Goal: Transaction & Acquisition: Purchase product/service

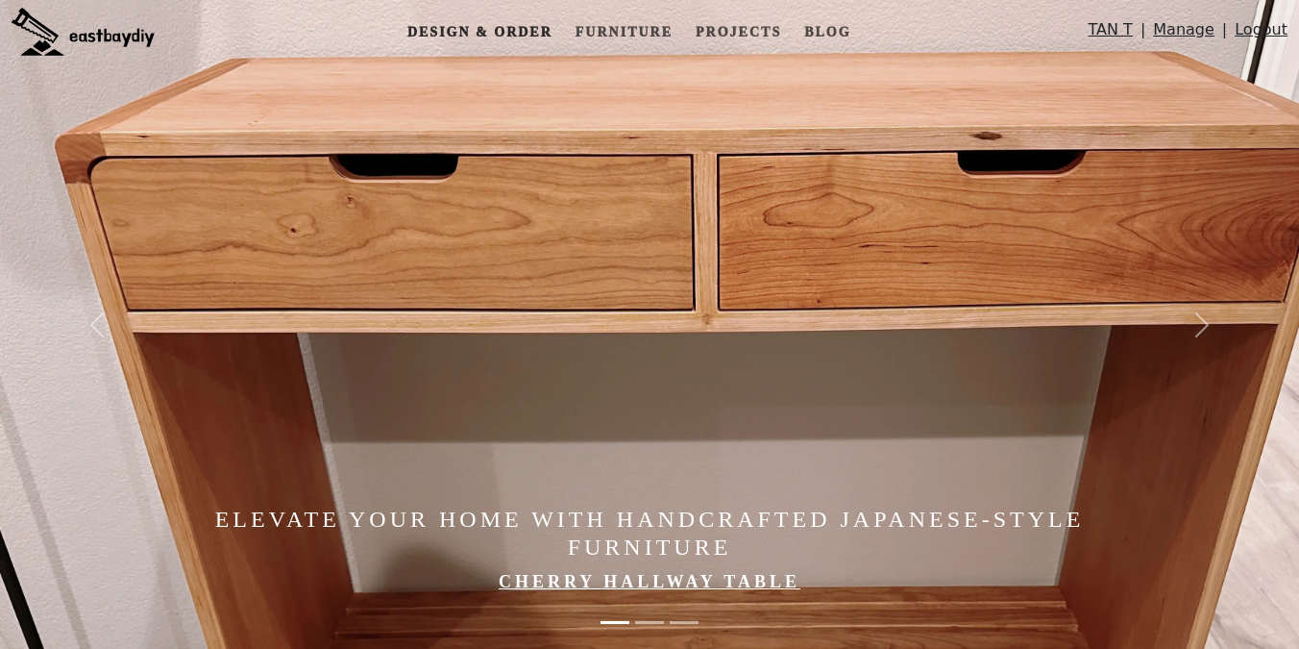
click at [540, 32] on link "Design & Order" at bounding box center [480, 32] width 160 height 36
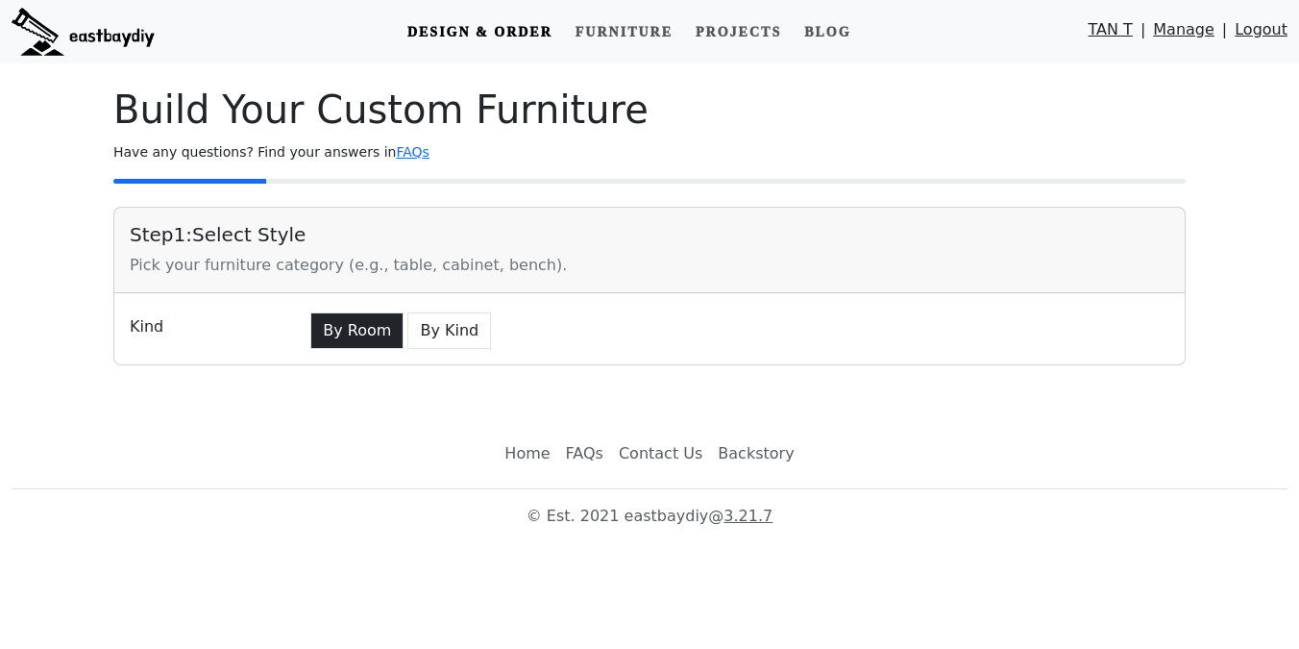
click at [340, 338] on button "By Room" at bounding box center [356, 330] width 93 height 37
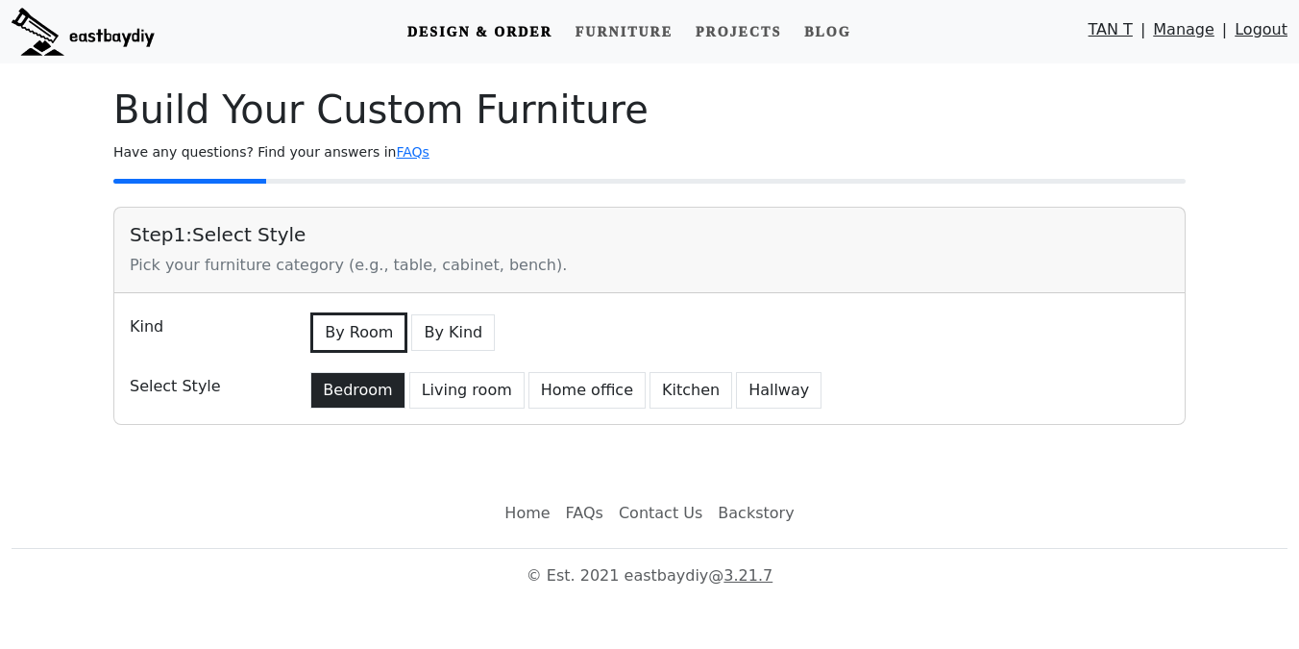
click at [369, 389] on button "Bedroom" at bounding box center [357, 390] width 94 height 37
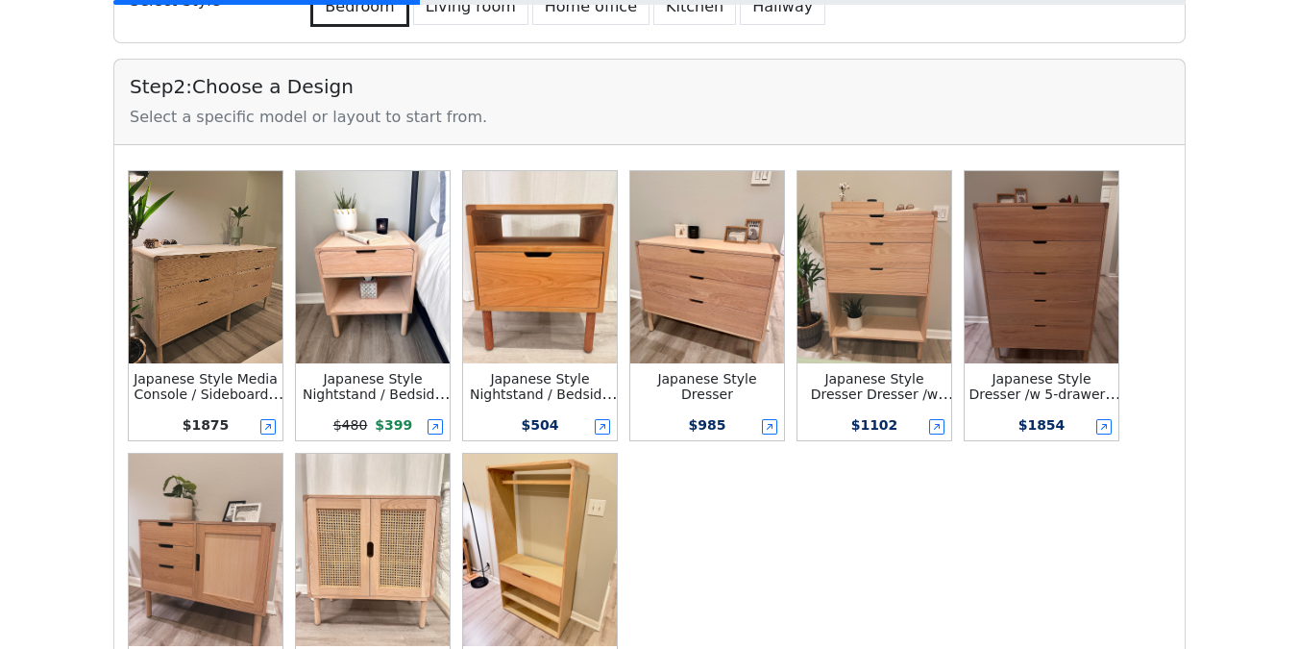
scroll to position [135, 0]
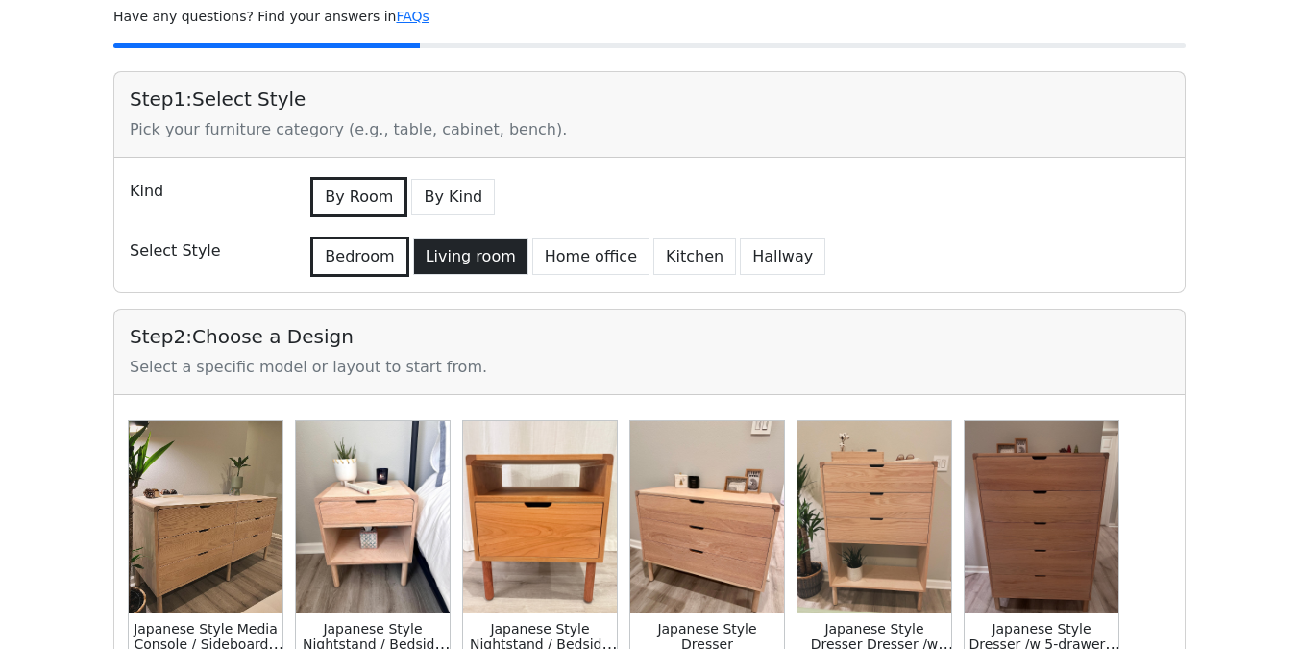
click at [472, 259] on button "Living room" at bounding box center [470, 256] width 115 height 37
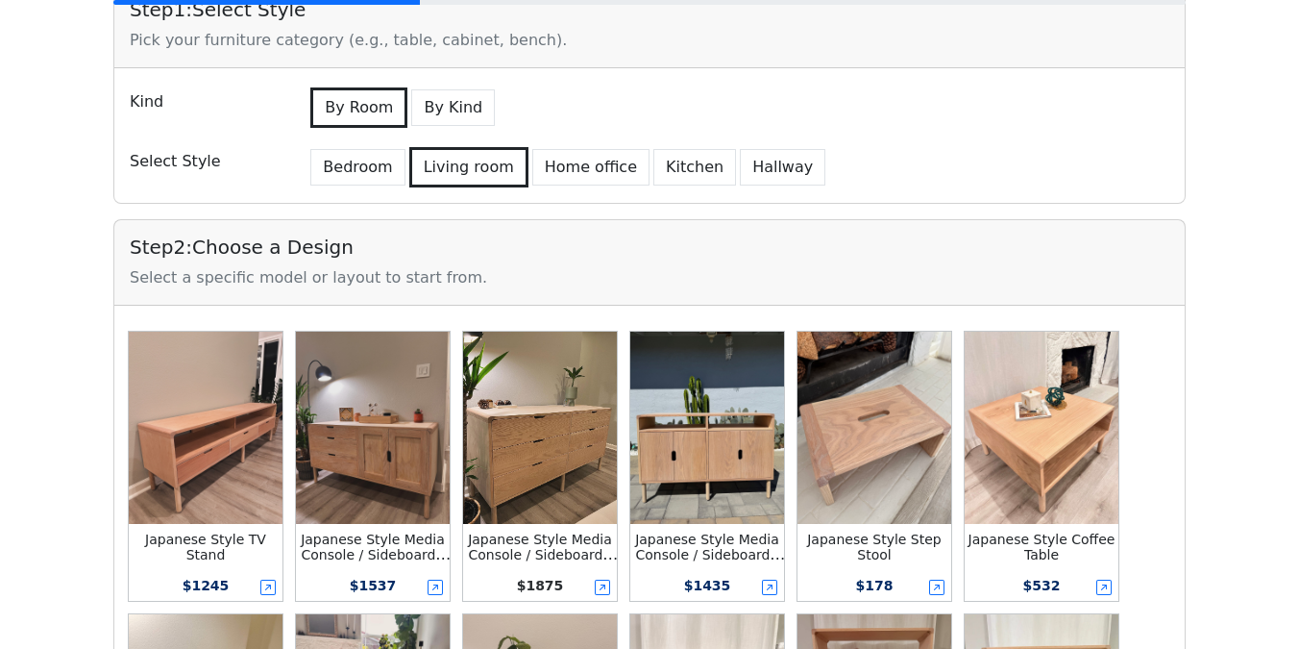
scroll to position [449, 0]
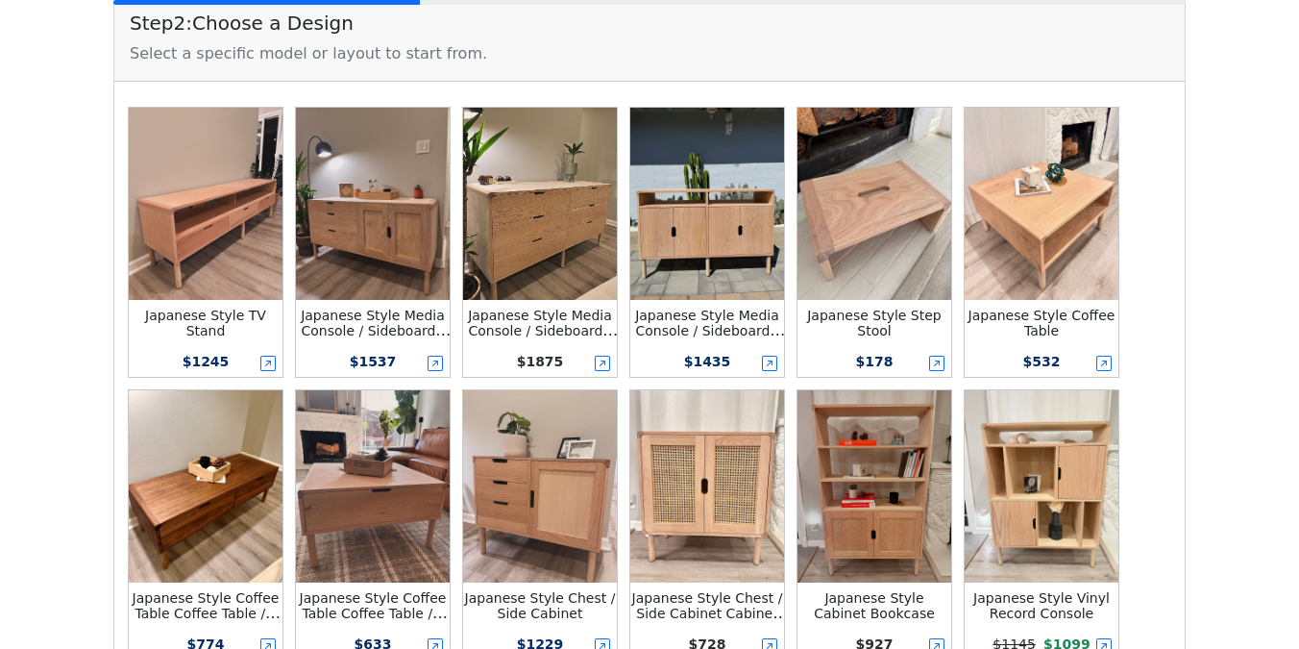
click at [222, 253] on img at bounding box center [206, 204] width 154 height 192
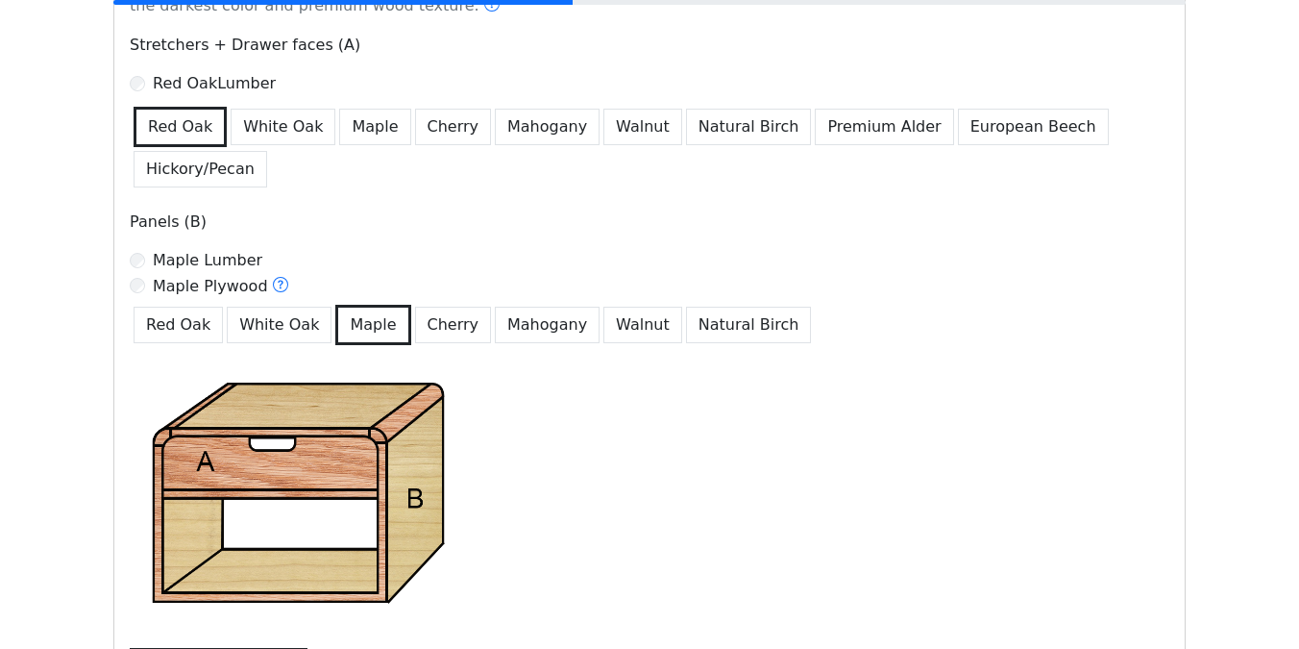
scroll to position [1211, 0]
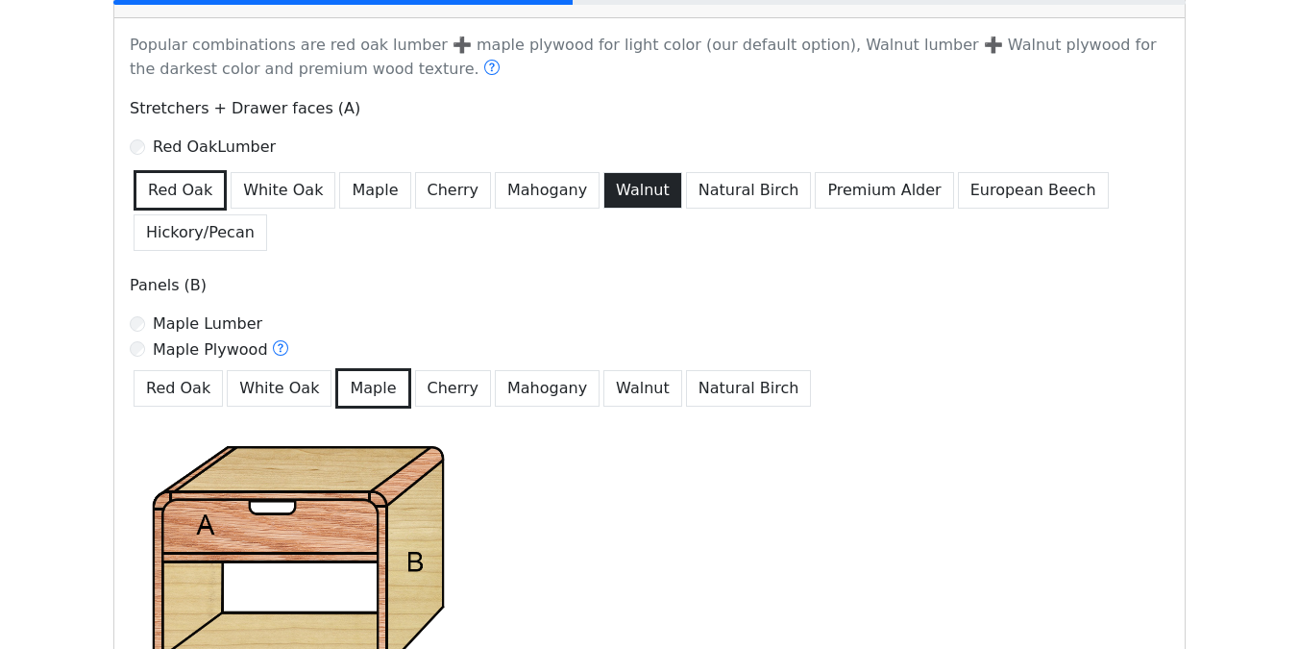
click at [611, 183] on button "Walnut" at bounding box center [642, 190] width 79 height 37
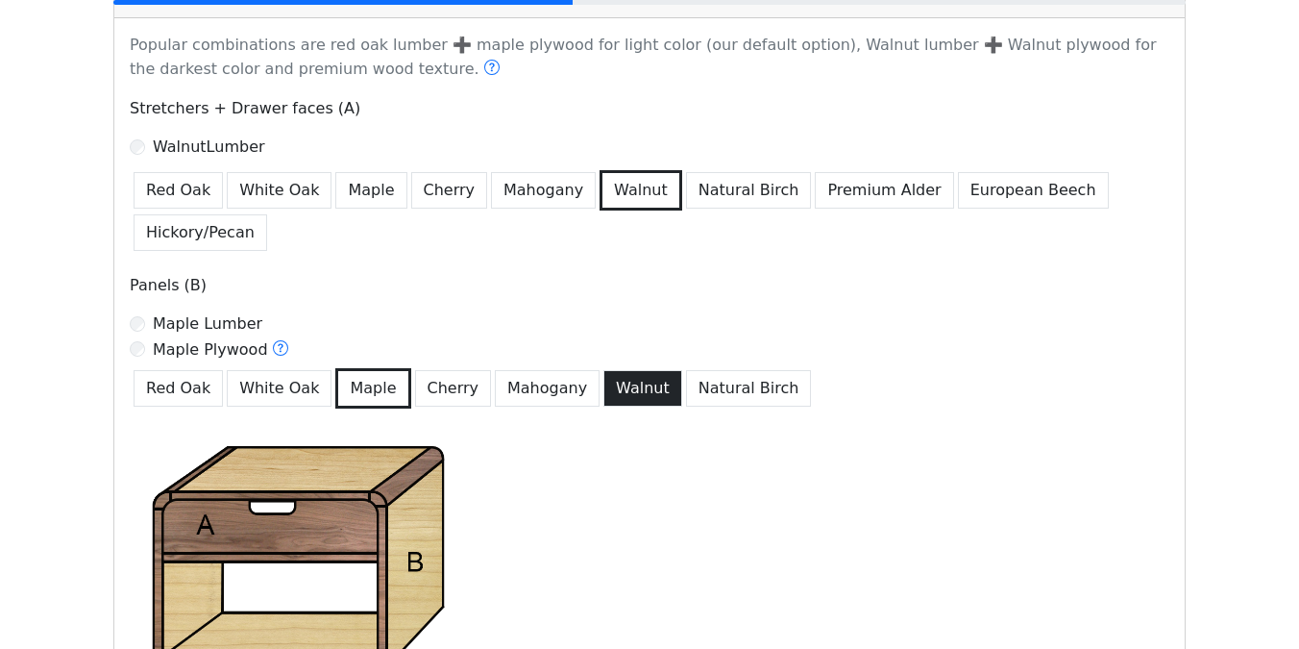
click at [606, 394] on button "Walnut" at bounding box center [642, 388] width 79 height 37
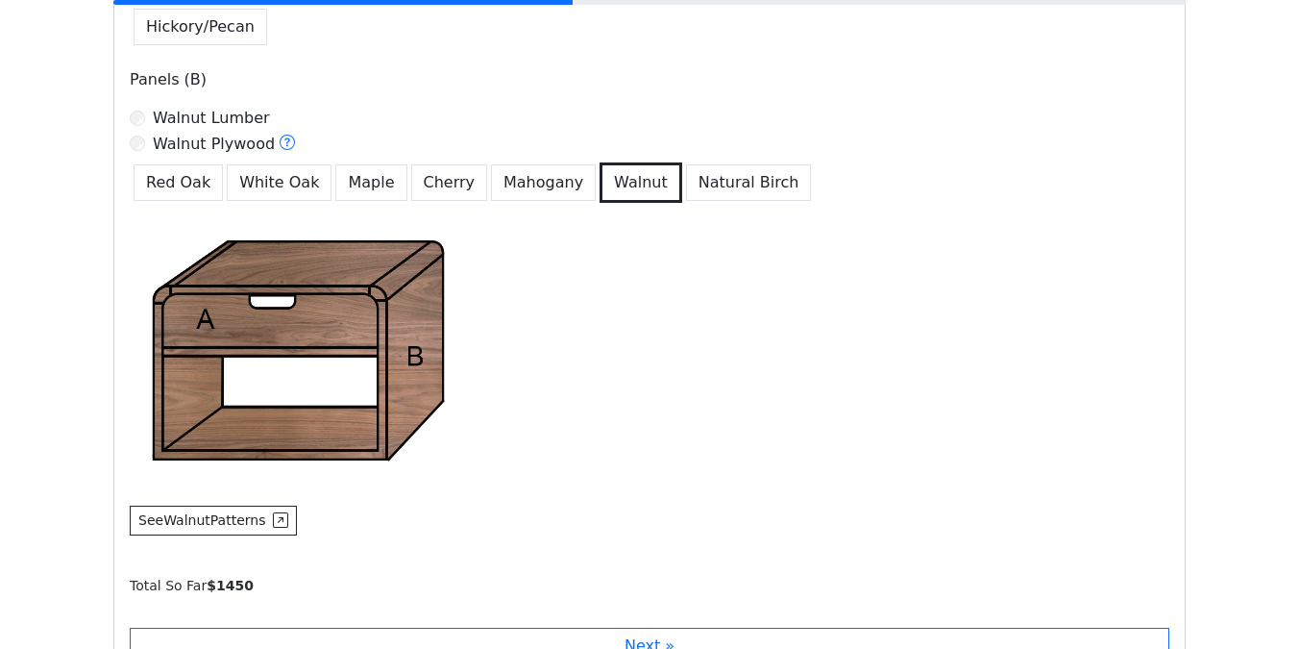
scroll to position [1523, 0]
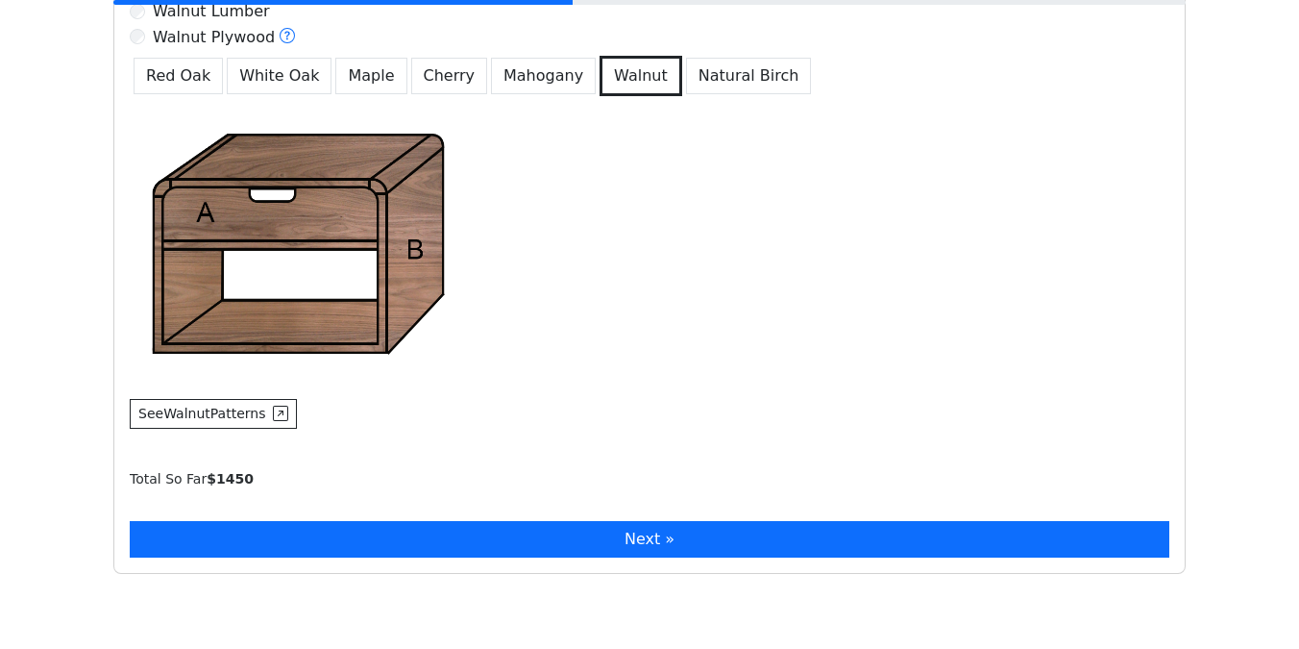
click at [551, 539] on button "Next »" at bounding box center [650, 539] width 1040 height 37
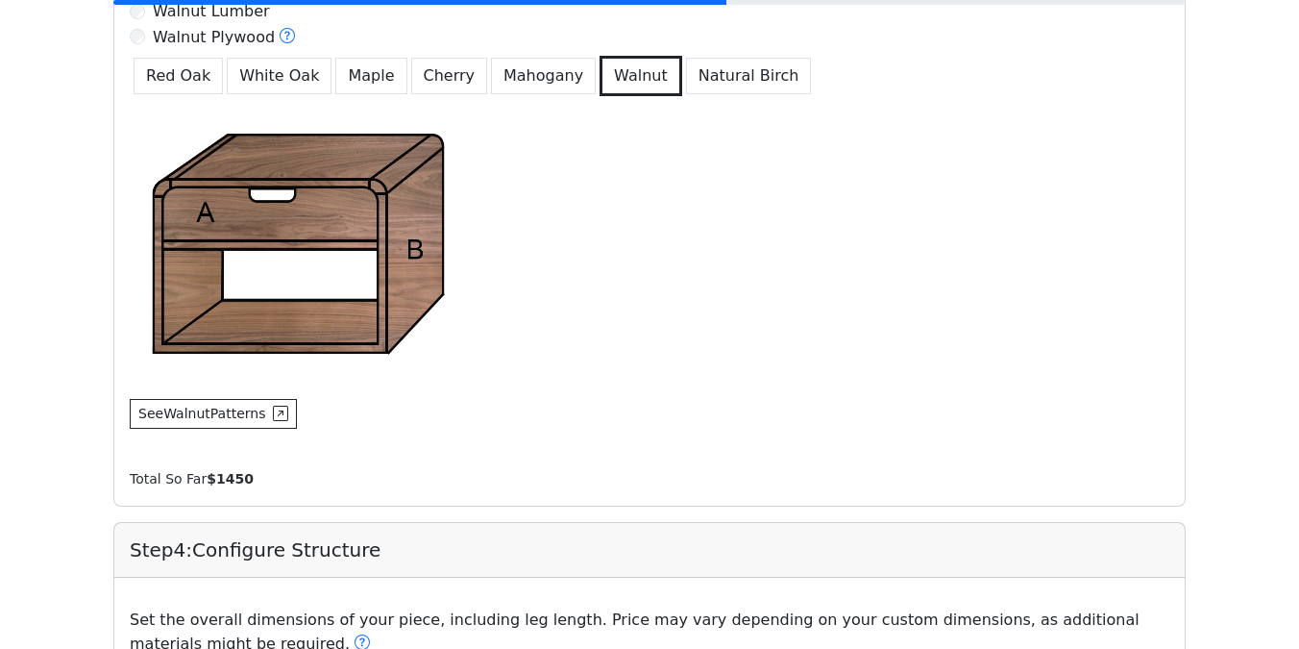
type input "**"
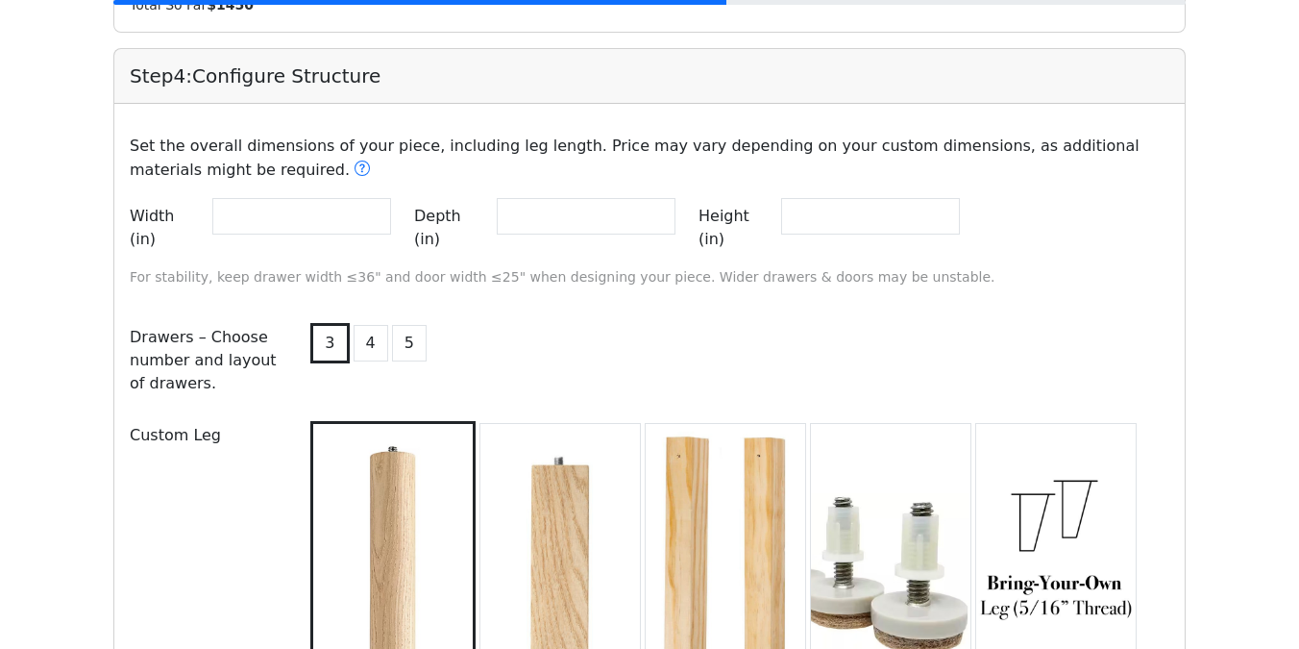
scroll to position [2005, 0]
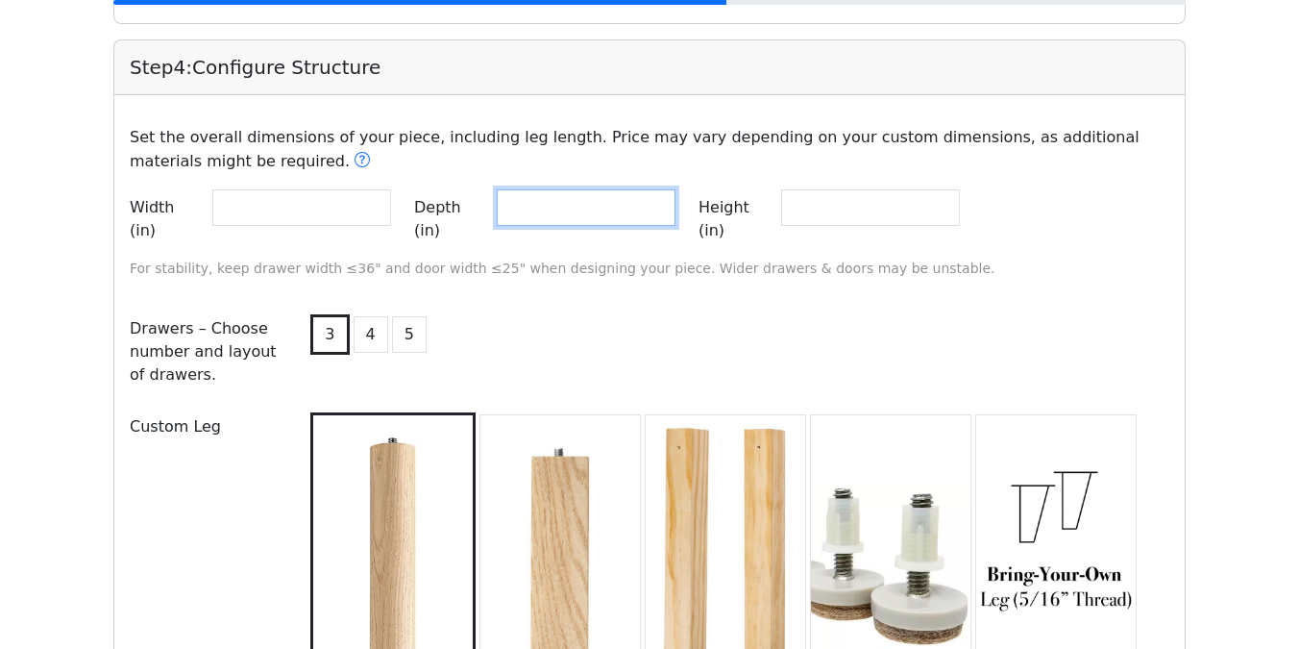
drag, startPoint x: 546, startPoint y: 210, endPoint x: 466, endPoint y: 205, distance: 80.0
click at [466, 205] on div "Depth (in) **" at bounding box center [544, 219] width 261 height 60
type input "**"
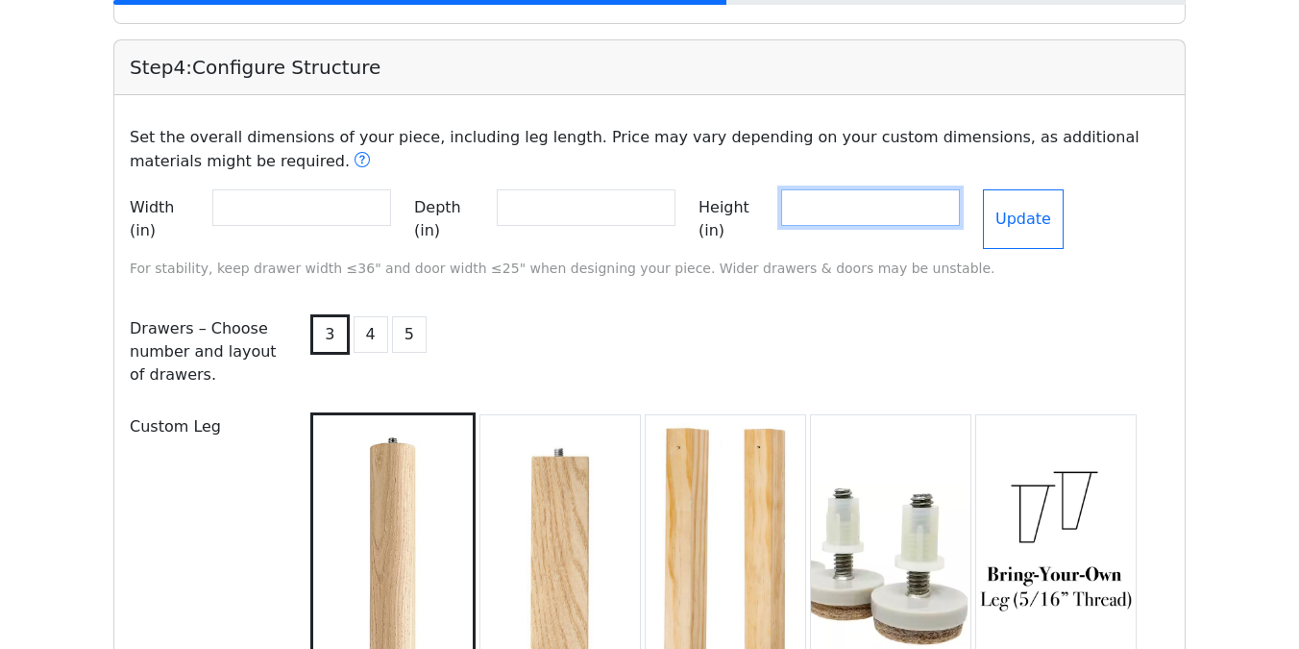
drag, startPoint x: 903, startPoint y: 210, endPoint x: 750, endPoint y: 210, distance: 152.8
click at [750, 210] on div "Height (in) **" at bounding box center [828, 219] width 261 height 60
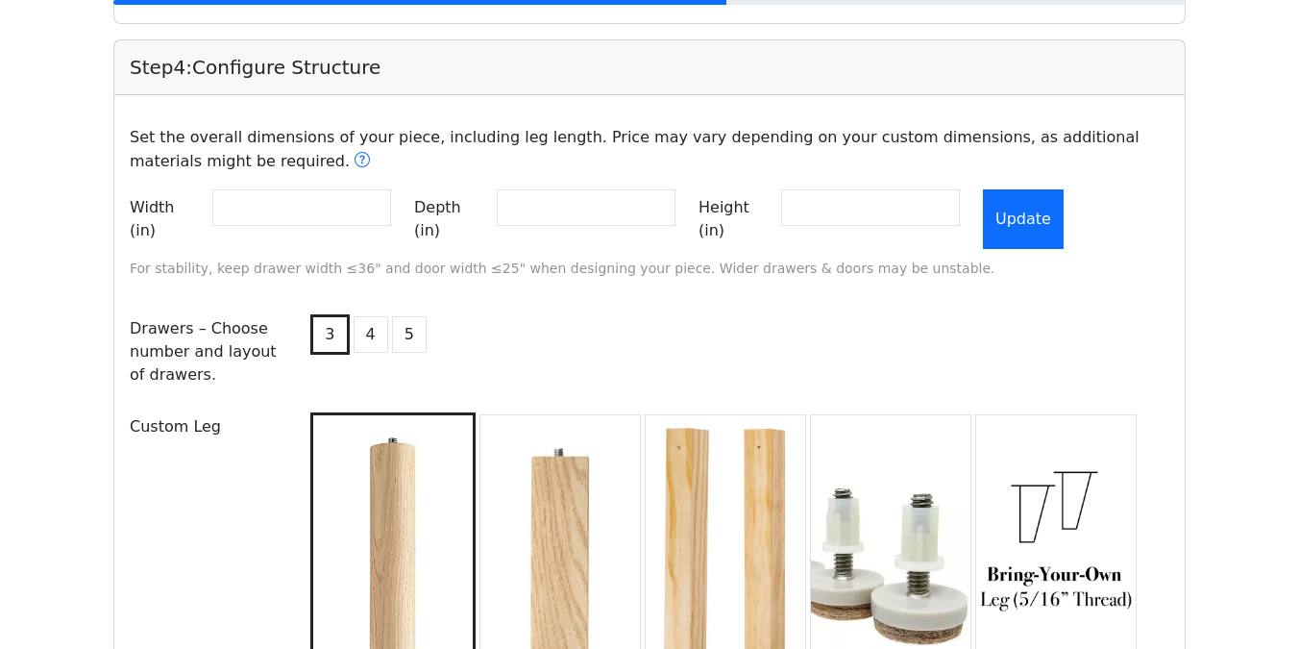
click at [1064, 210] on button "Update" at bounding box center [1023, 219] width 81 height 60
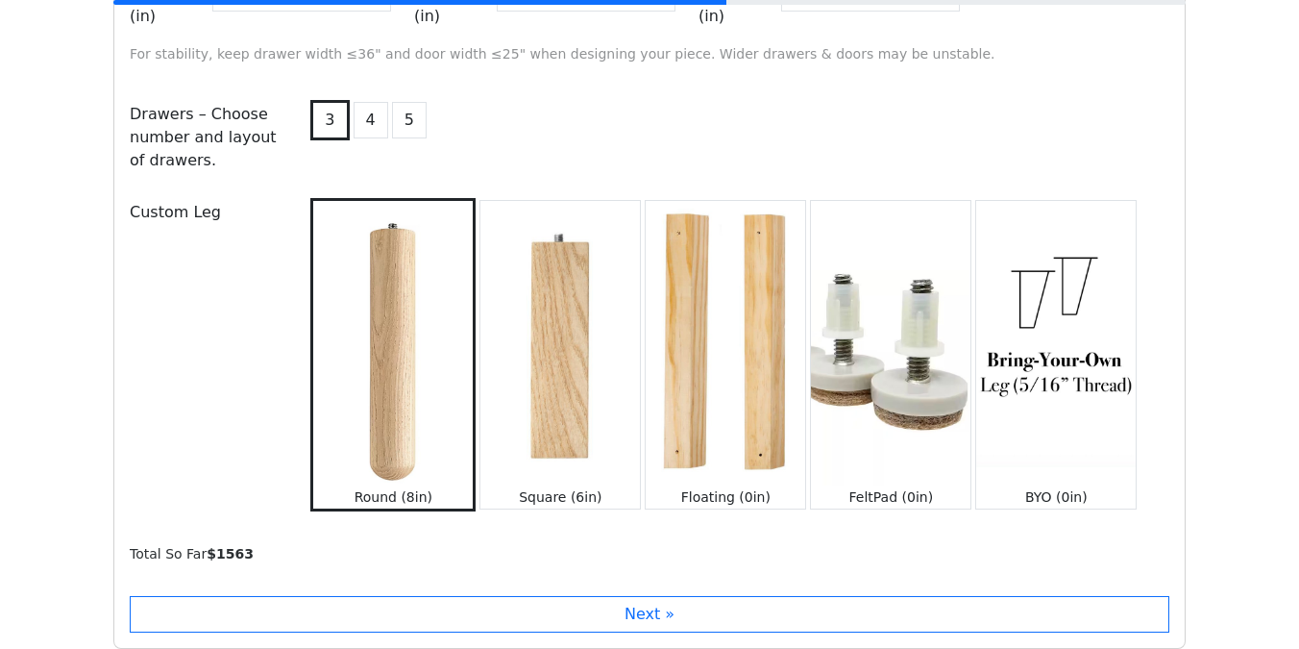
scroll to position [2043, 0]
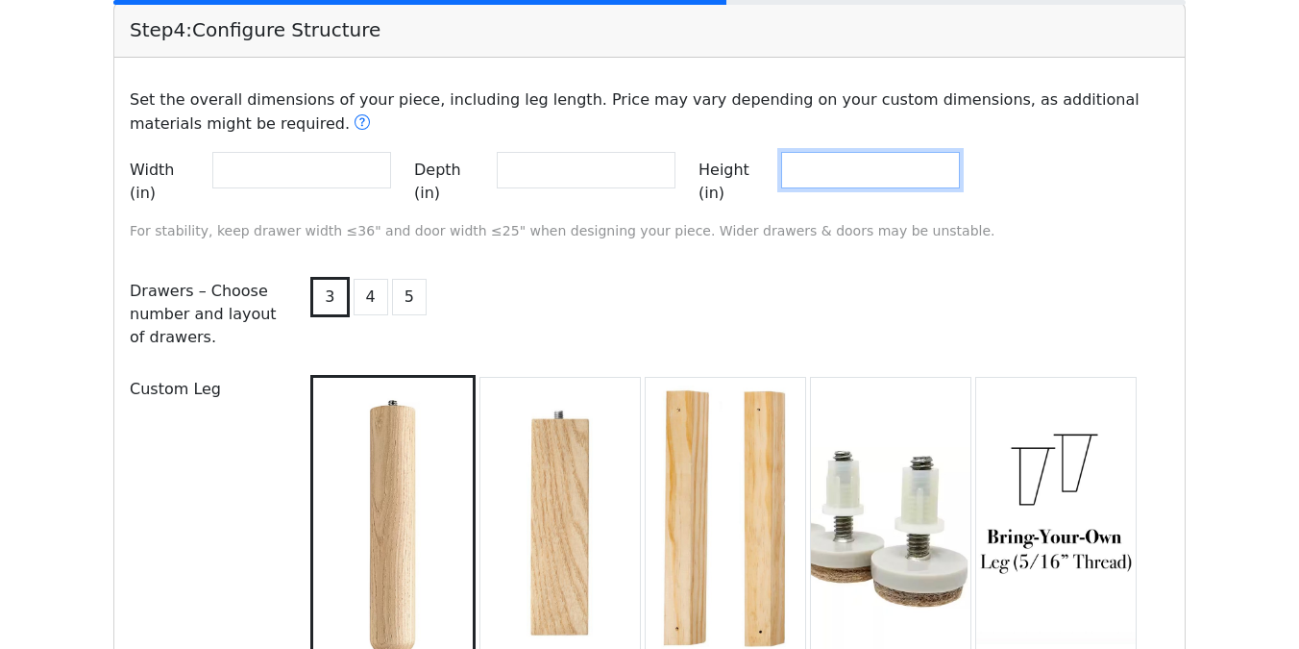
drag, startPoint x: 865, startPoint y: 184, endPoint x: 790, endPoint y: 155, distance: 80.6
click at [790, 155] on div "Height (in) **" at bounding box center [828, 182] width 261 height 60
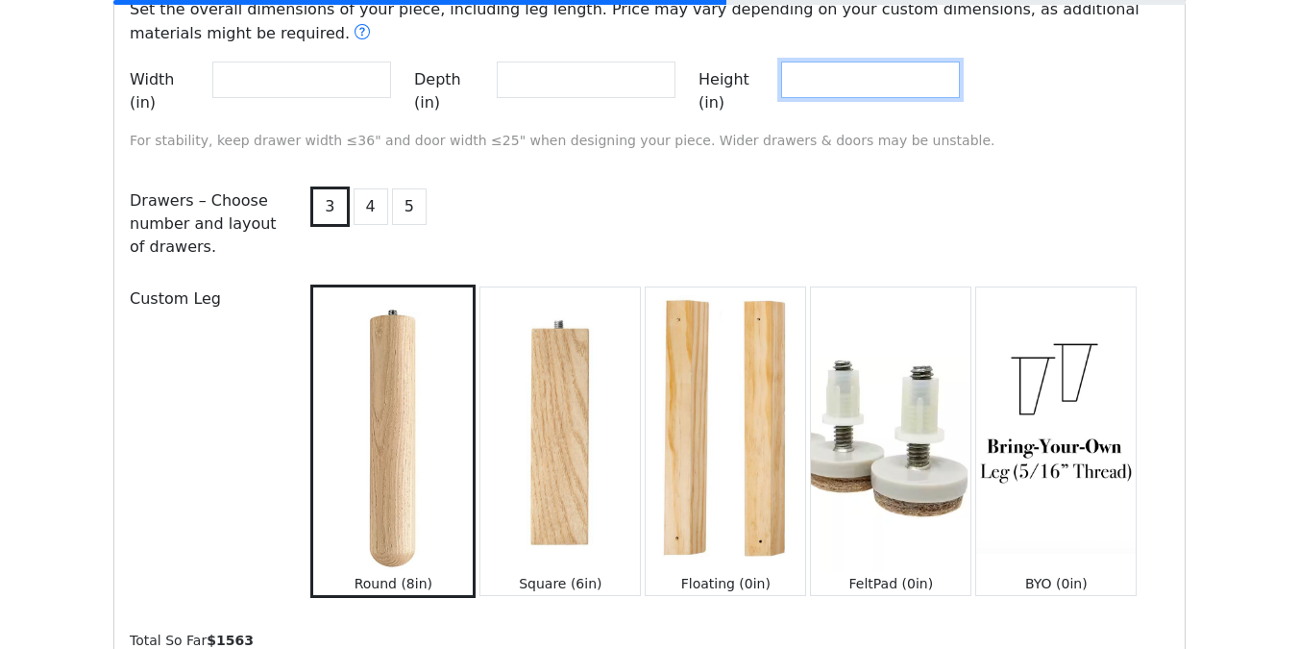
scroll to position [2140, 0]
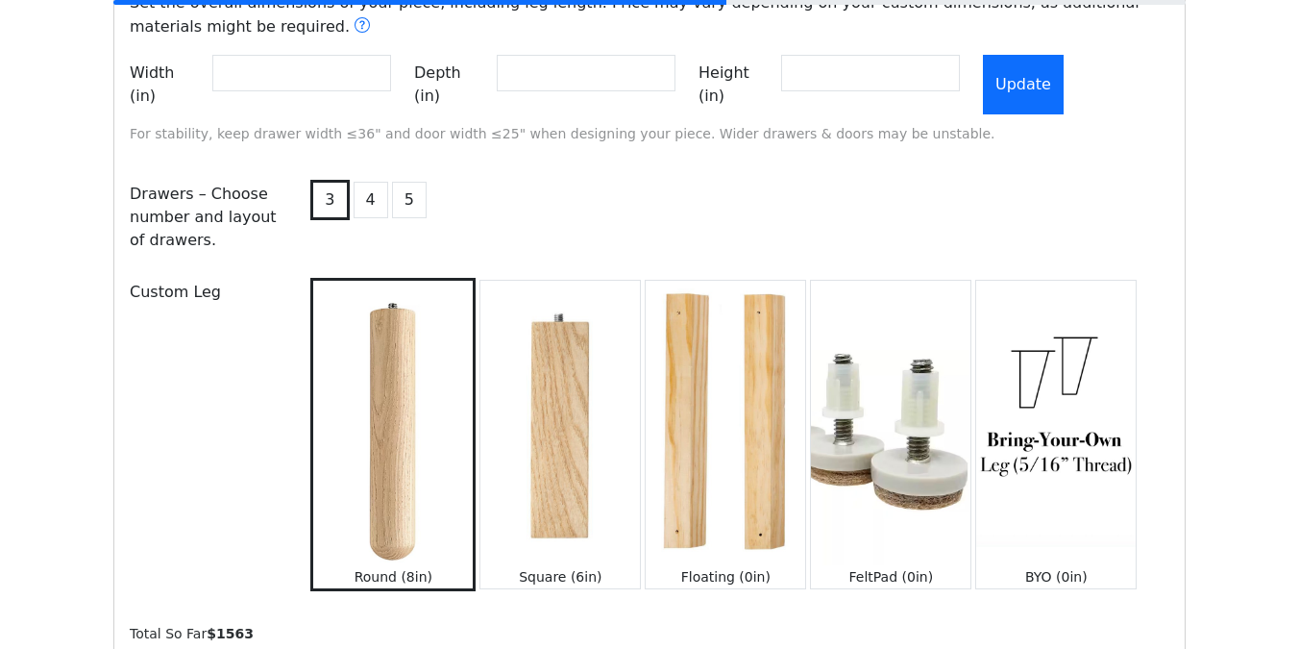
click at [1049, 72] on button "Update" at bounding box center [1023, 85] width 81 height 60
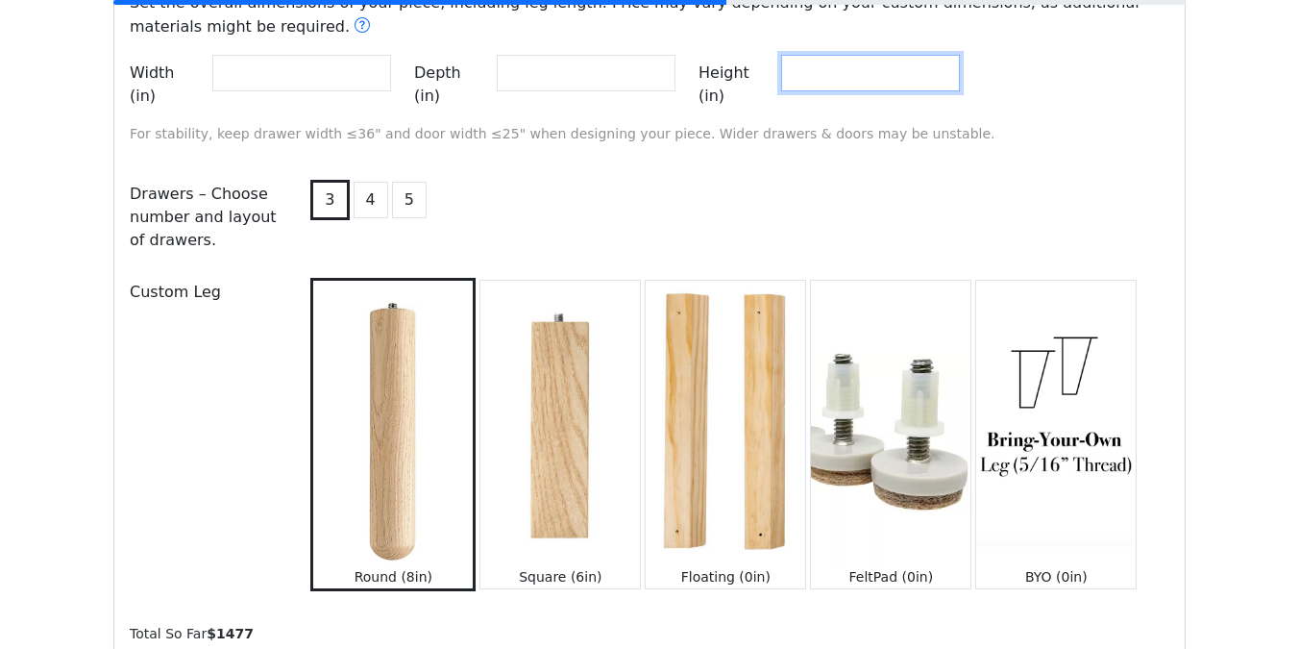
drag, startPoint x: 880, startPoint y: 81, endPoint x: 723, endPoint y: 80, distance: 156.6
click at [723, 80] on div "Width (in) ** Depth (in) ** Height (in) **" at bounding box center [649, 88] width 1063 height 67
type input "**"
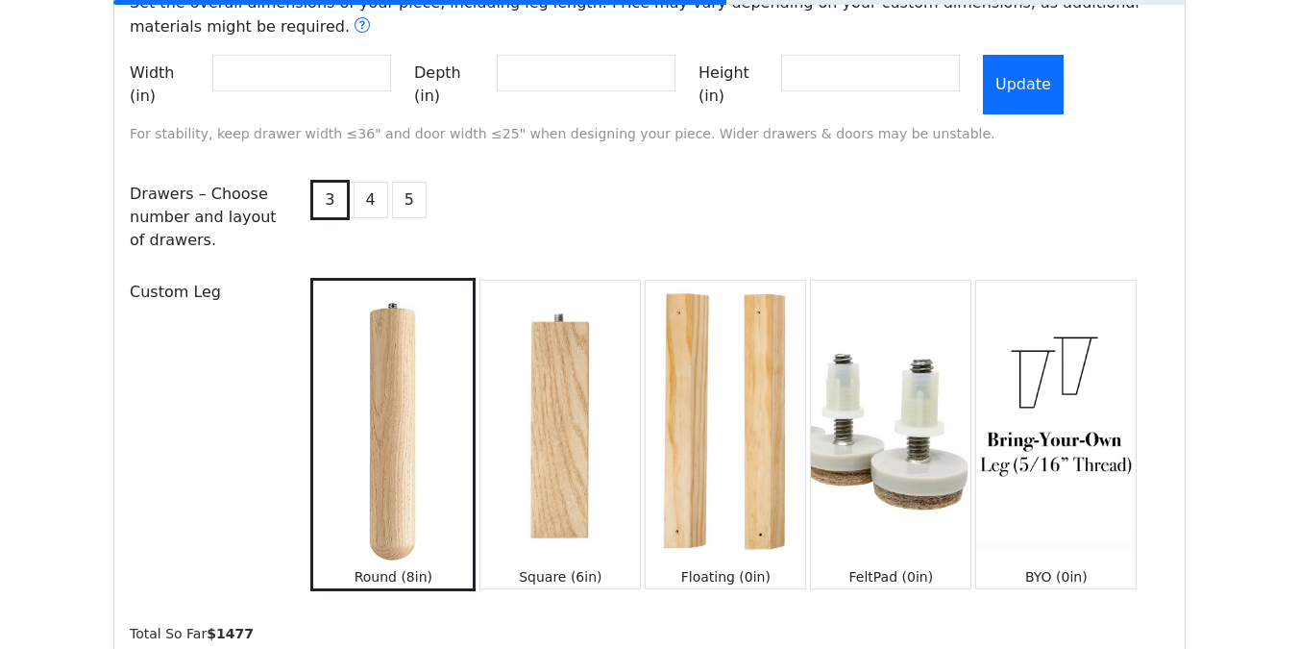
click at [1048, 72] on button "Update" at bounding box center [1023, 85] width 81 height 60
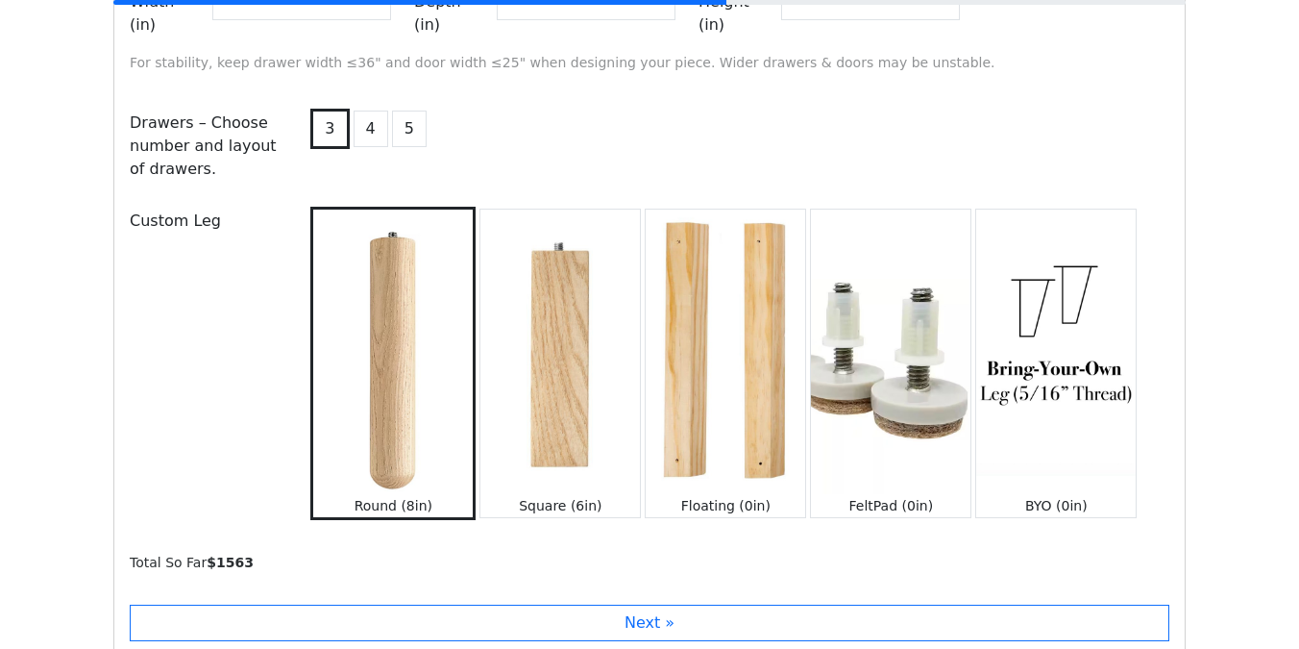
scroll to position [2315, 0]
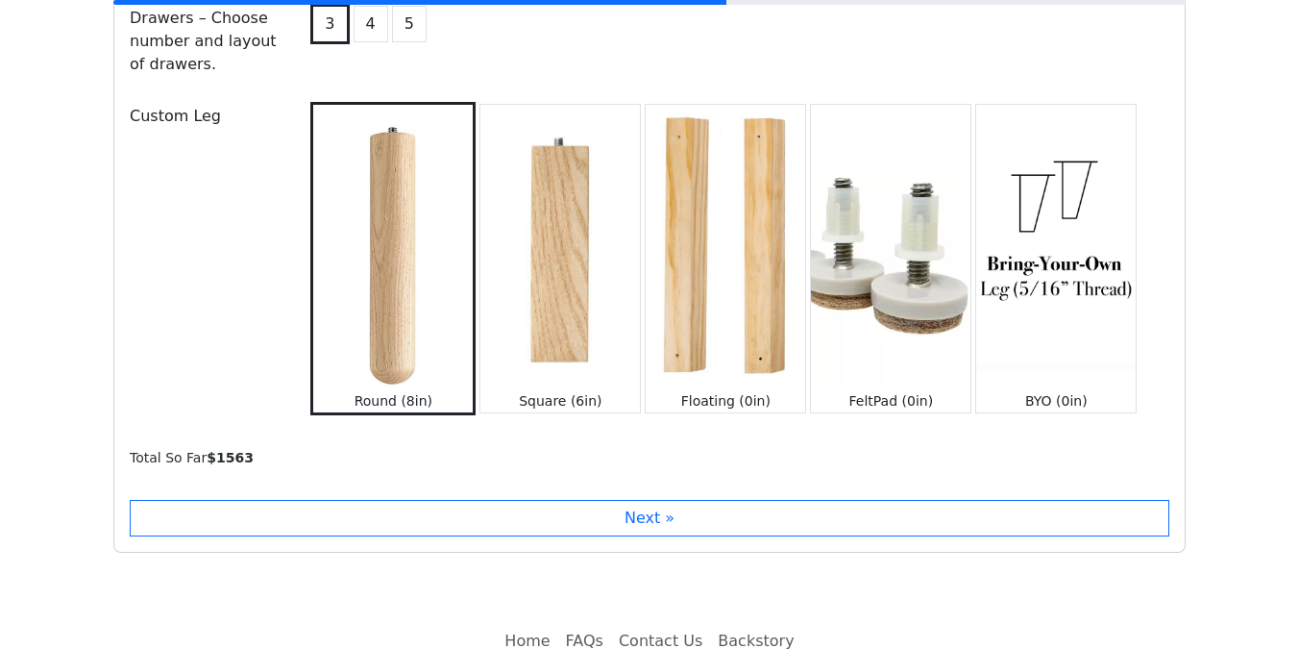
click at [911, 263] on img at bounding box center [890, 246] width 159 height 283
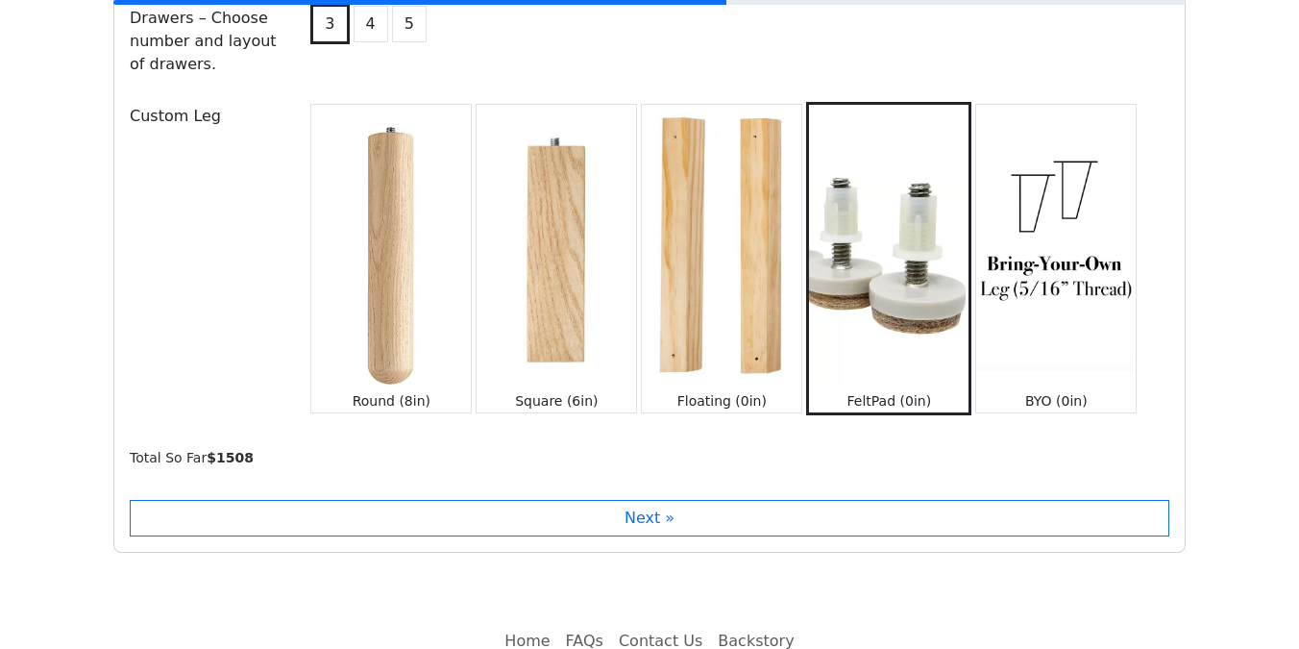
click at [1030, 288] on img at bounding box center [1055, 246] width 159 height 283
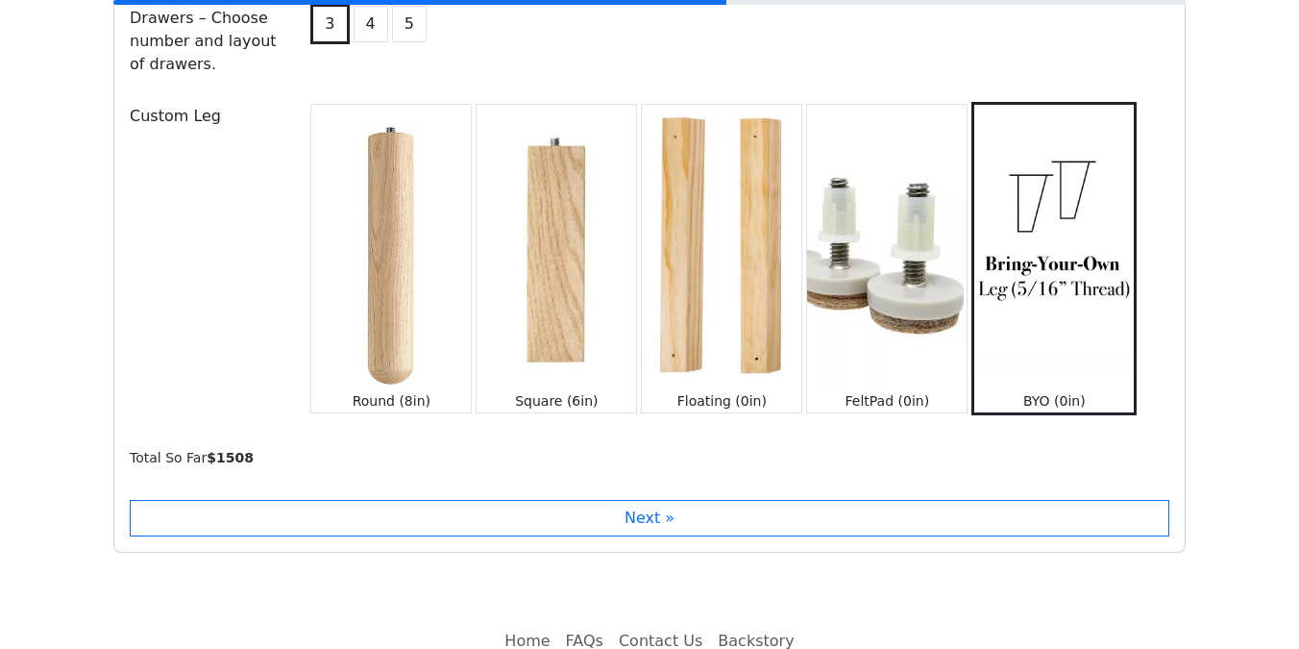
click at [908, 279] on img at bounding box center [886, 246] width 159 height 283
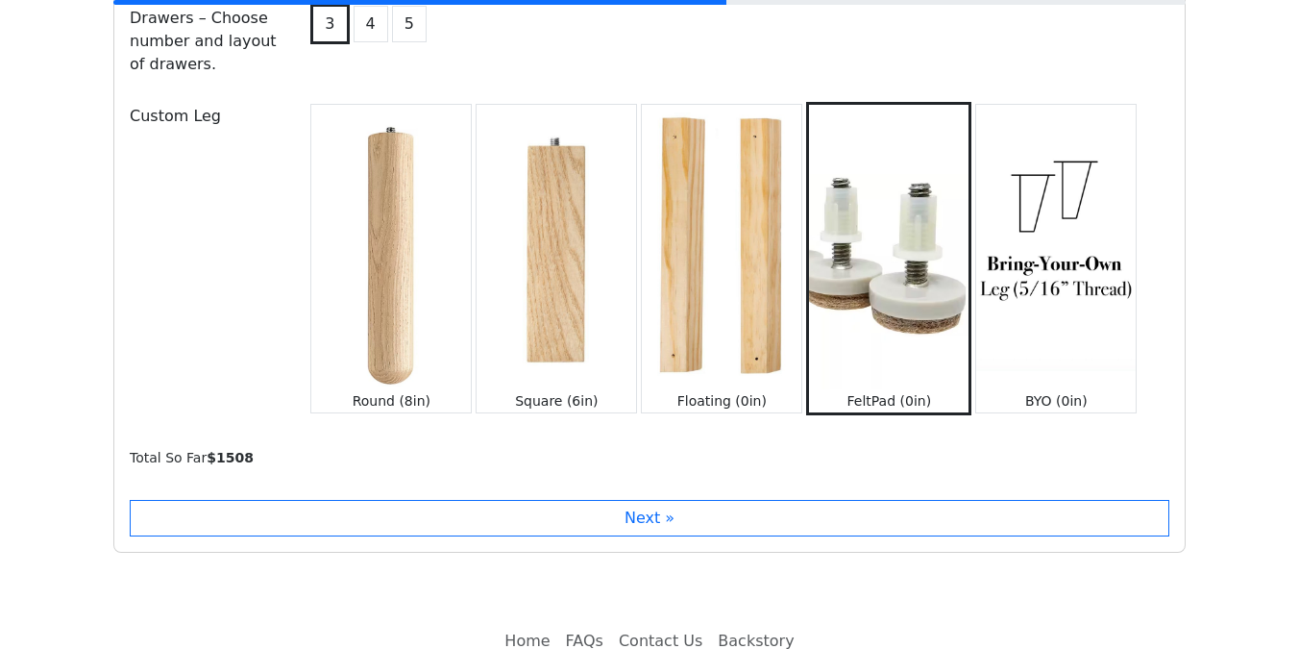
click at [403, 283] on img at bounding box center [390, 246] width 159 height 283
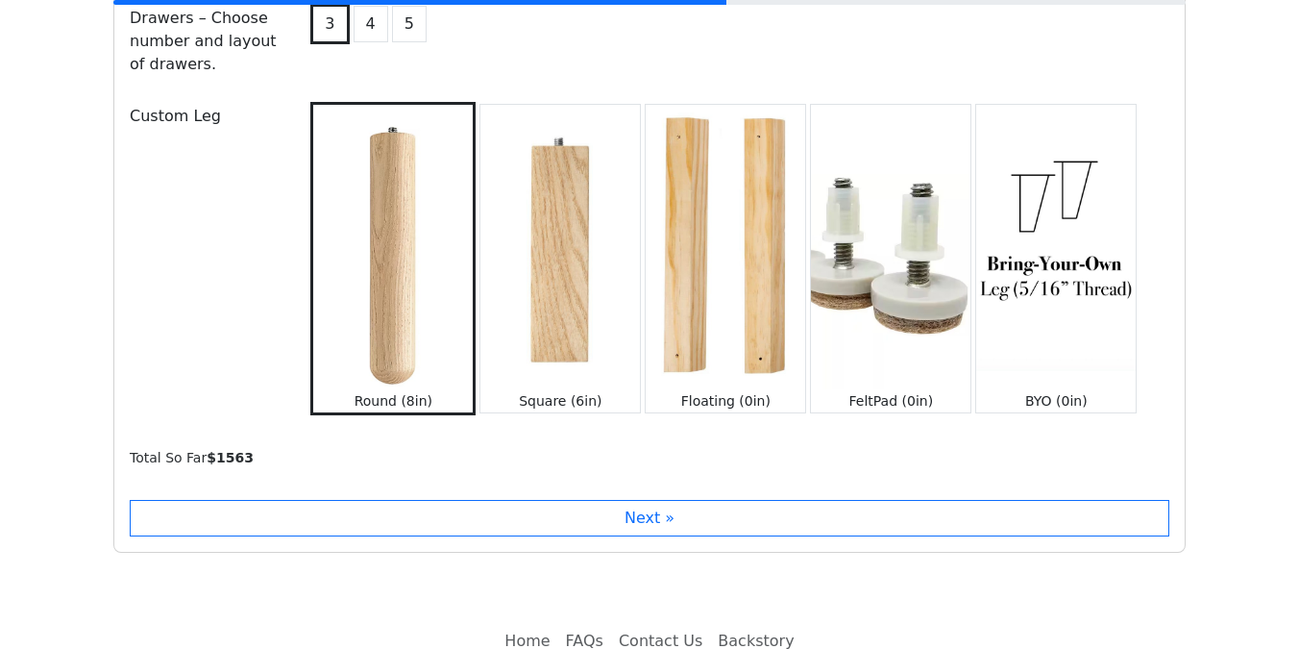
click at [870, 252] on img at bounding box center [890, 246] width 159 height 283
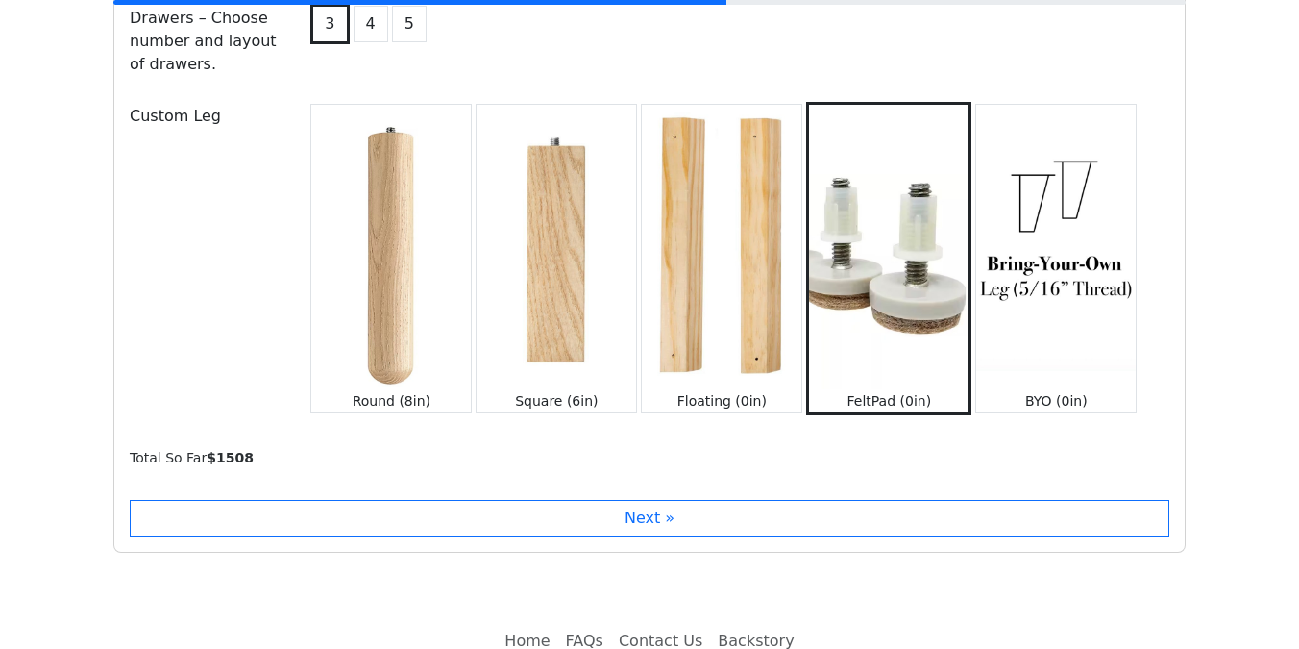
click at [369, 228] on img at bounding box center [390, 246] width 159 height 283
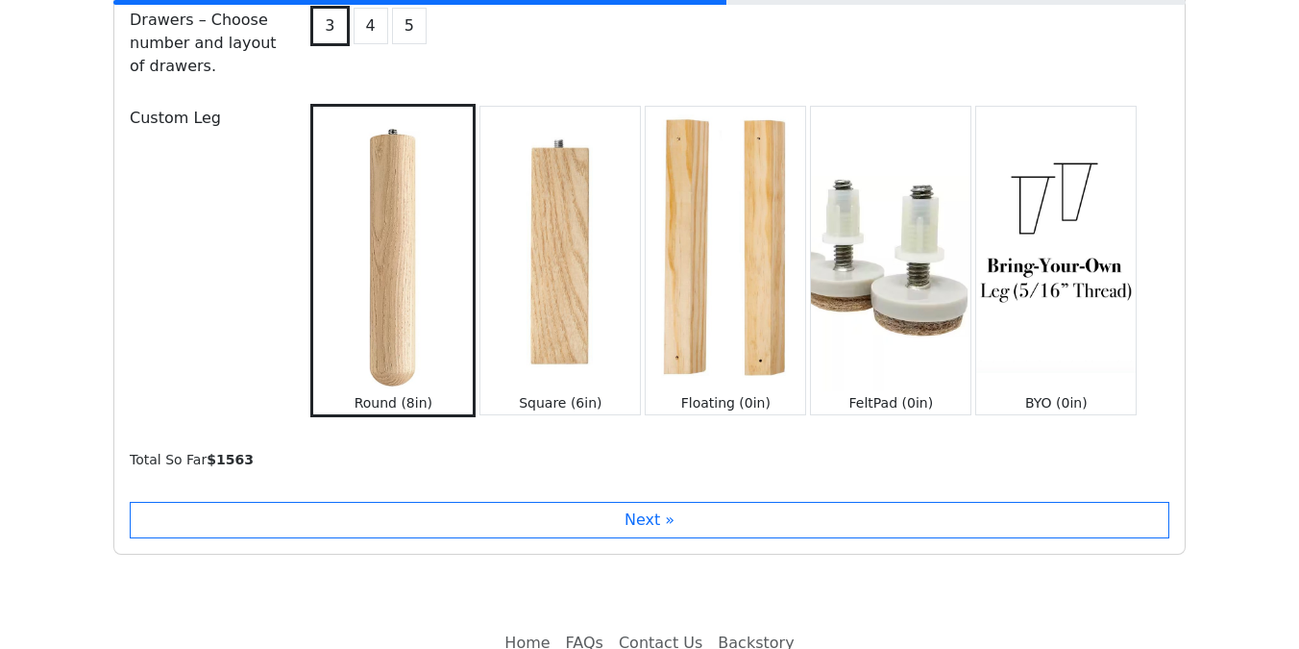
scroll to position [2331, 0]
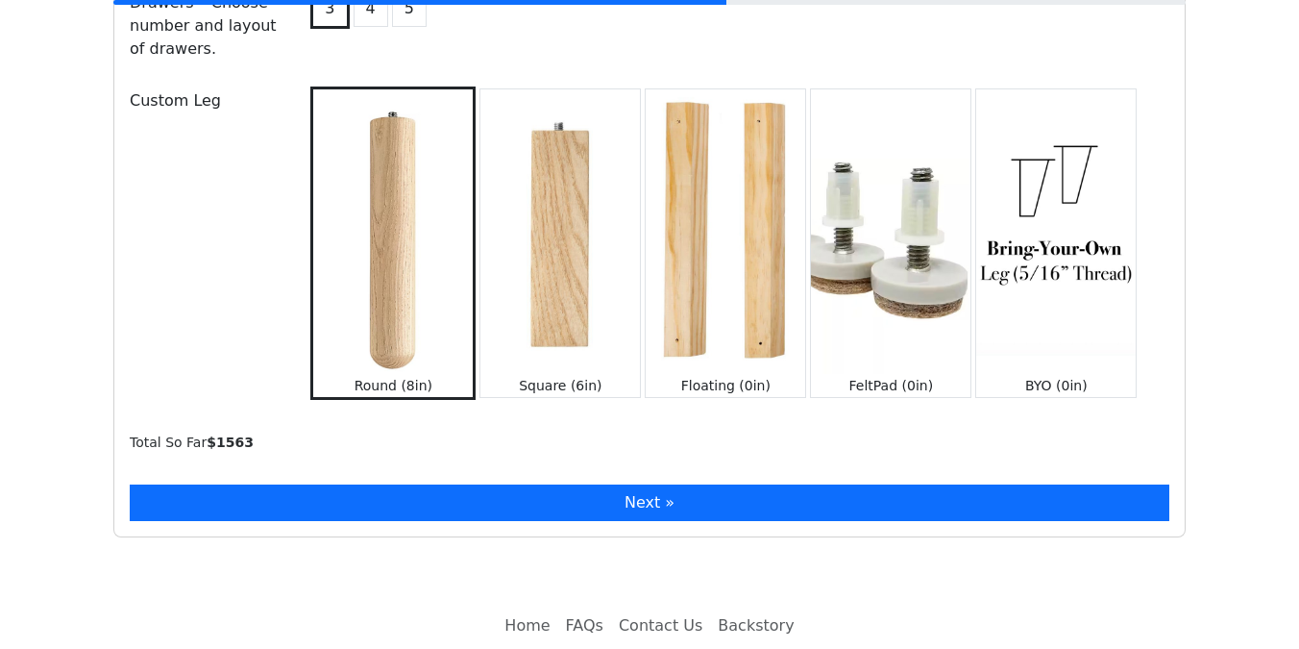
click at [478, 484] on button "Next »" at bounding box center [650, 502] width 1040 height 37
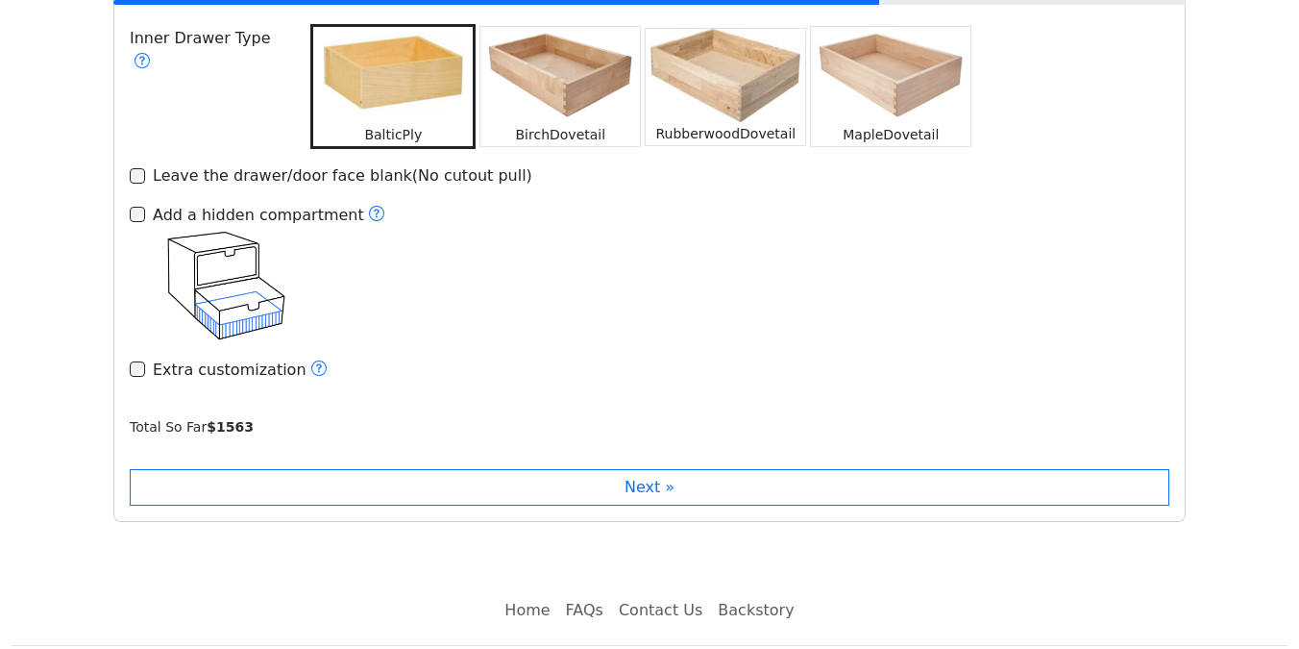
scroll to position [3093, 0]
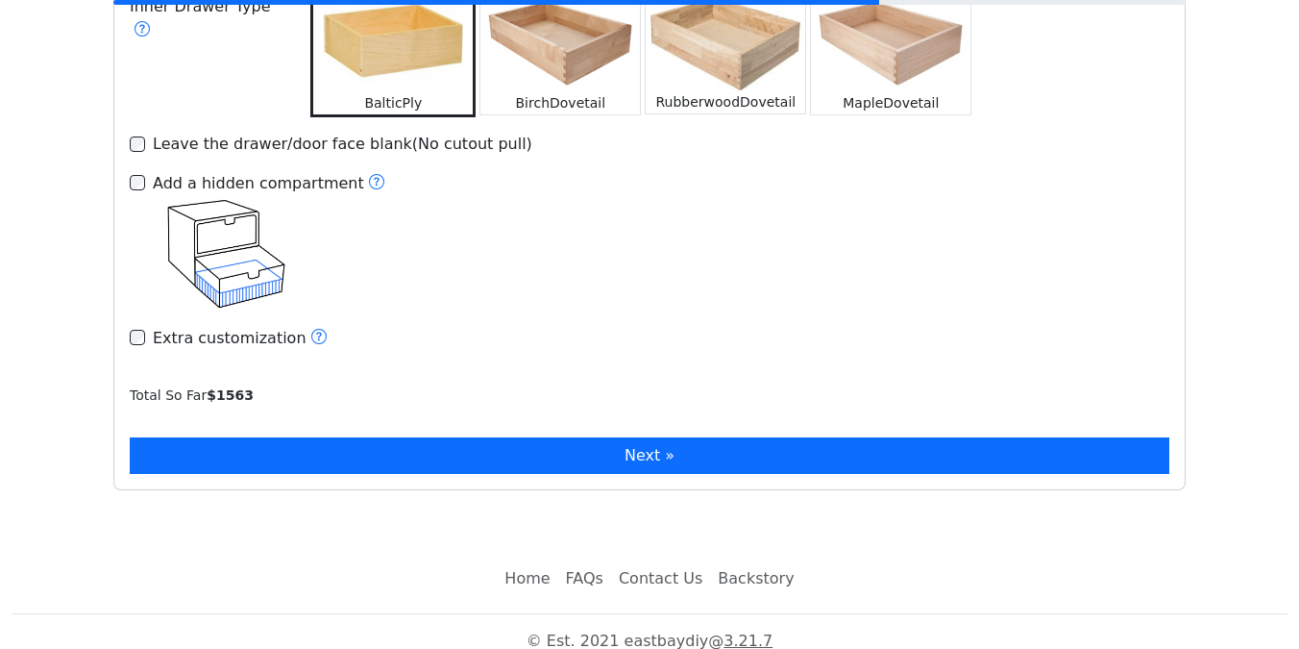
click at [414, 437] on button "Next »" at bounding box center [650, 455] width 1040 height 37
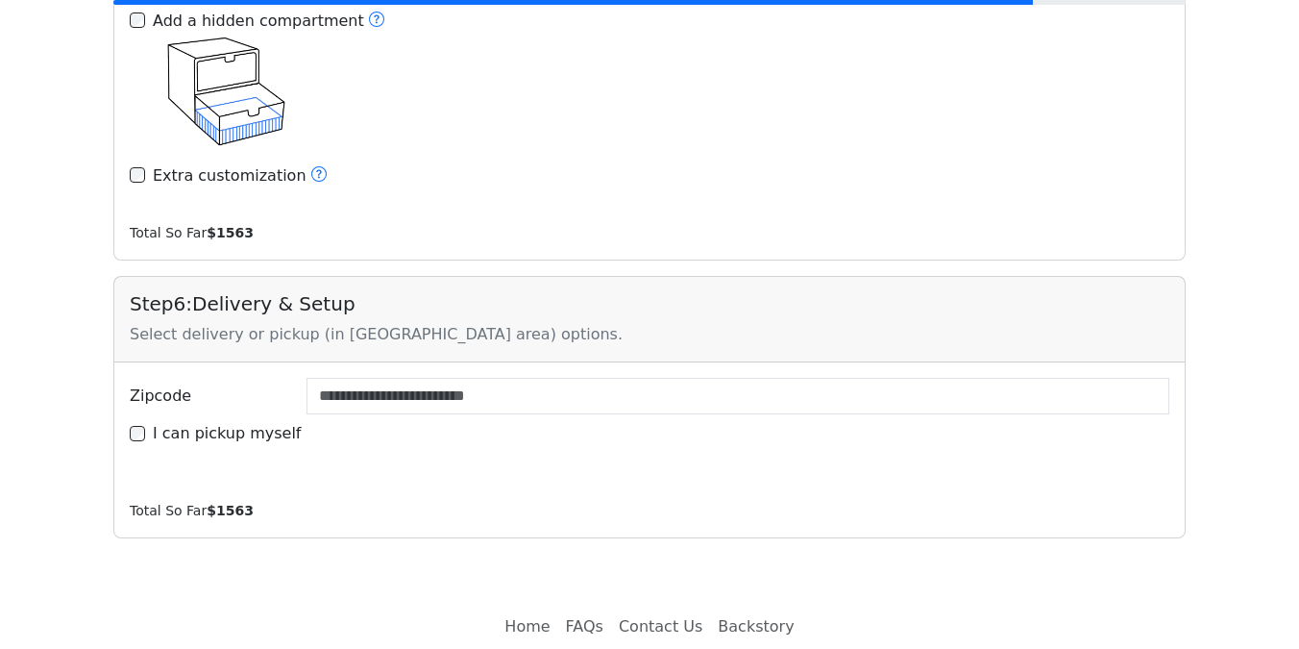
scroll to position [3280, 0]
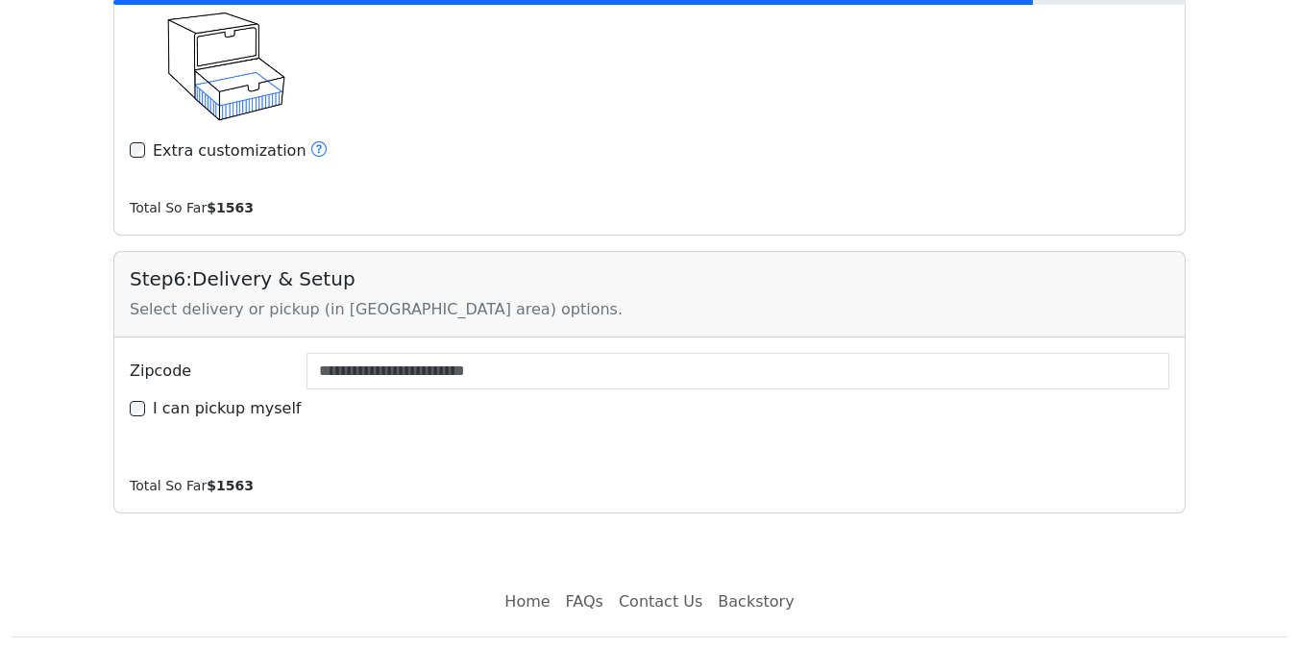
click at [256, 397] on label "I can pickup myself" at bounding box center [227, 408] width 149 height 23
type input "*****"
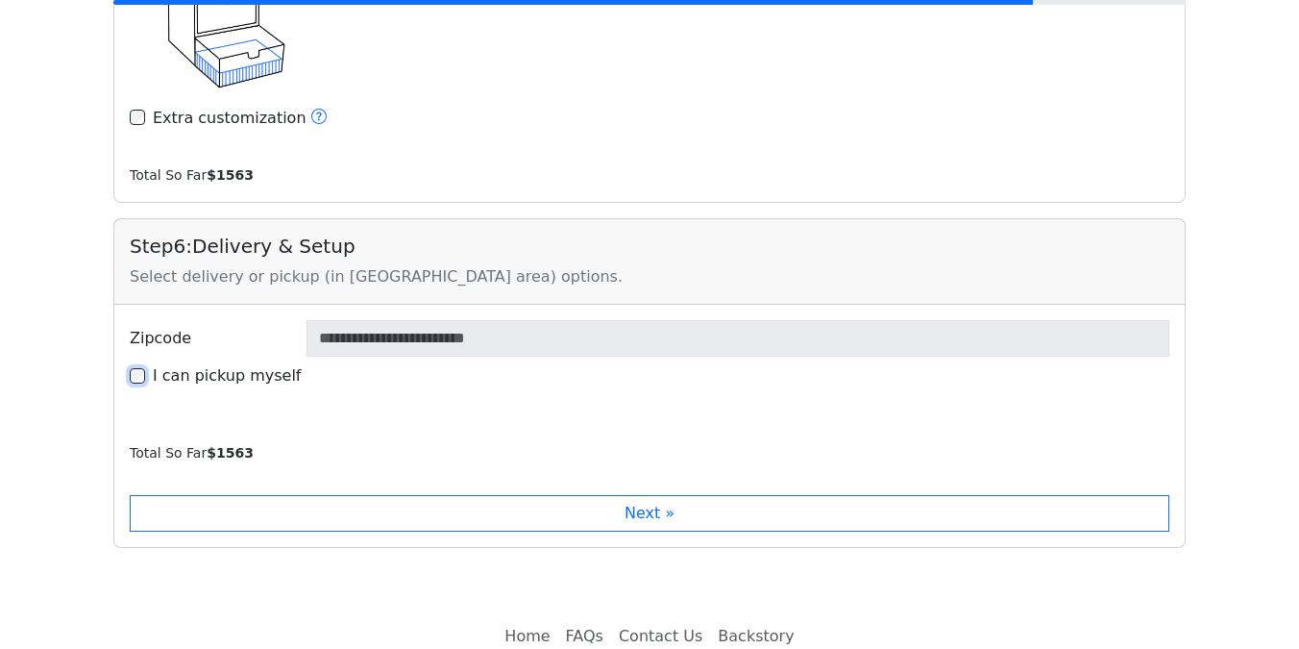
scroll to position [3370, 0]
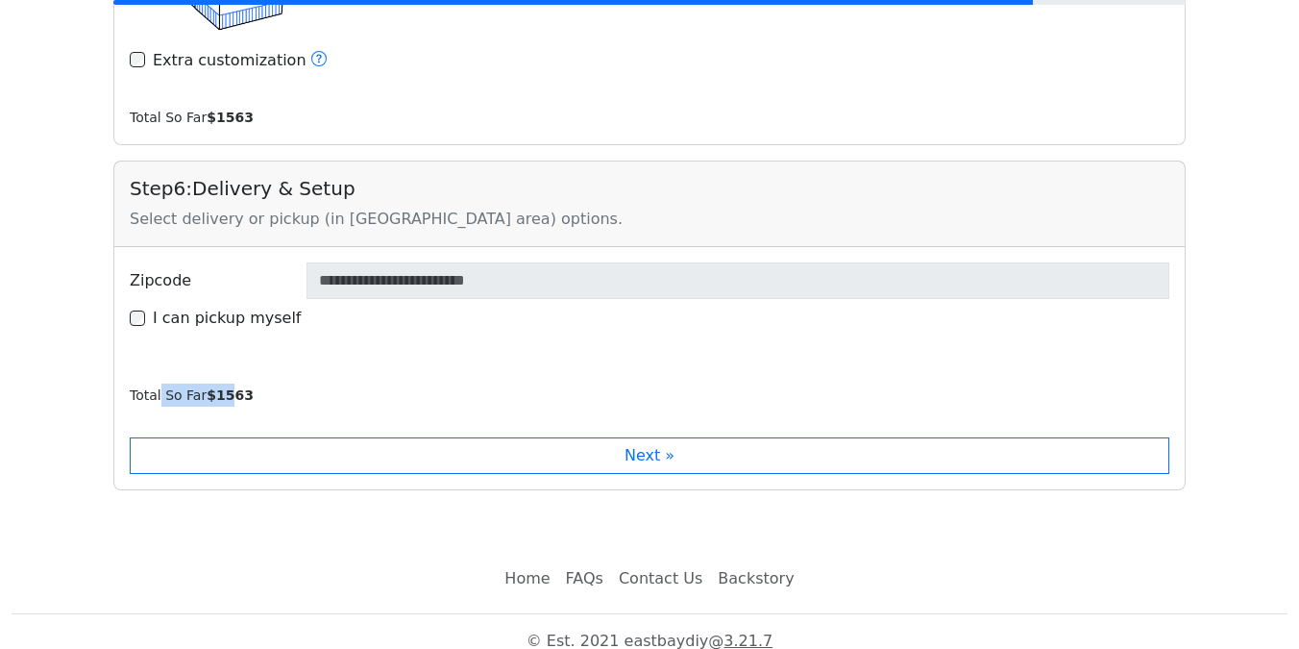
drag, startPoint x: 159, startPoint y: 382, endPoint x: 227, endPoint y: 382, distance: 68.2
click at [227, 387] on small "Total So Far $ 1563" at bounding box center [192, 394] width 124 height 15
click at [281, 386] on div "Total So Far $ 1563" at bounding box center [657, 394] width 1055 height 23
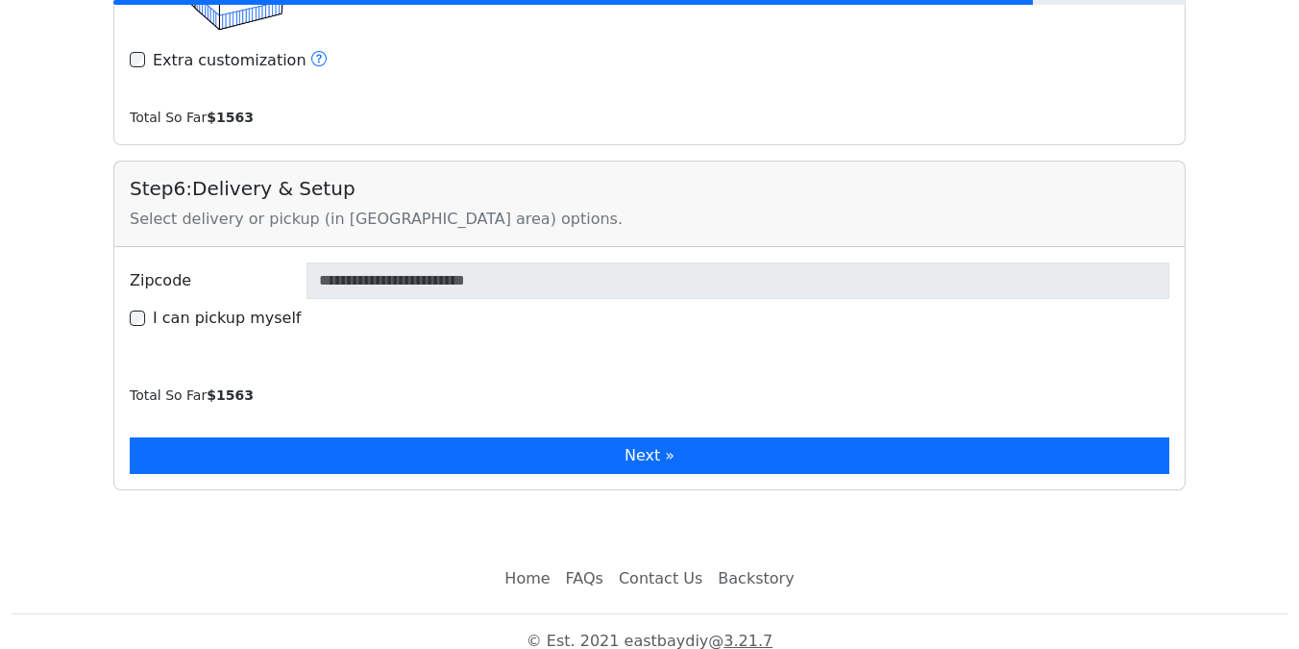
click at [289, 439] on button "Next »" at bounding box center [650, 455] width 1040 height 37
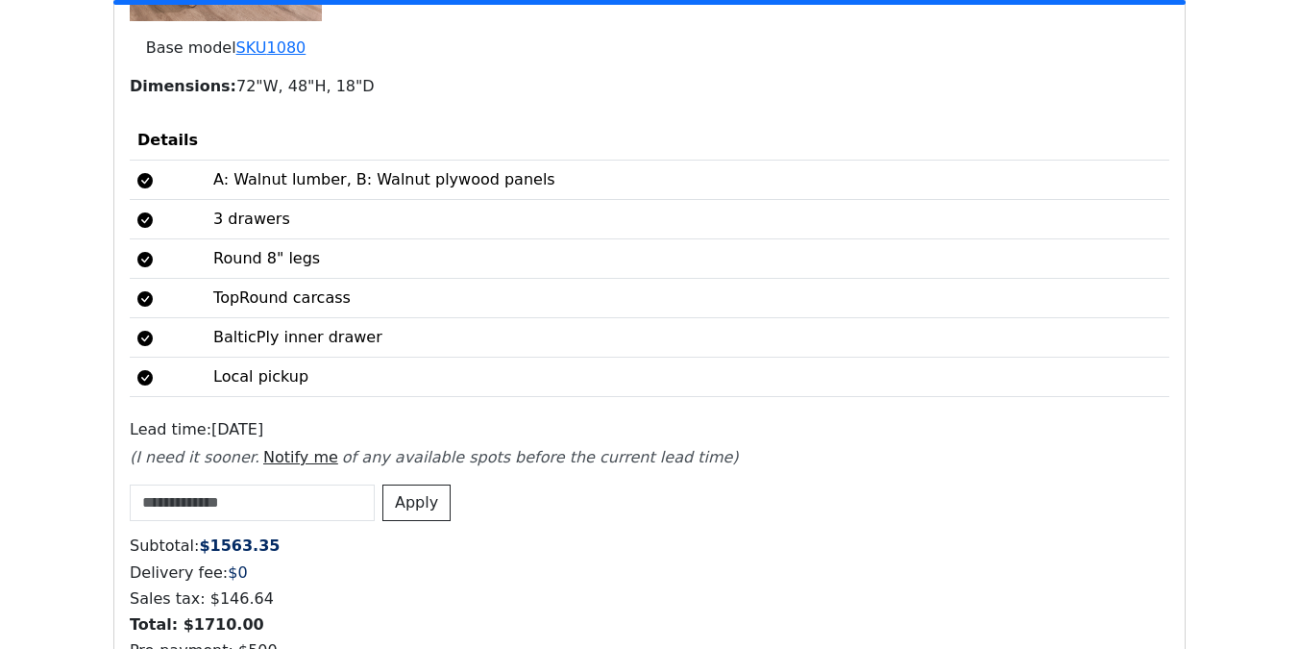
scroll to position [4241, 0]
